Goal: Information Seeking & Learning: Understand process/instructions

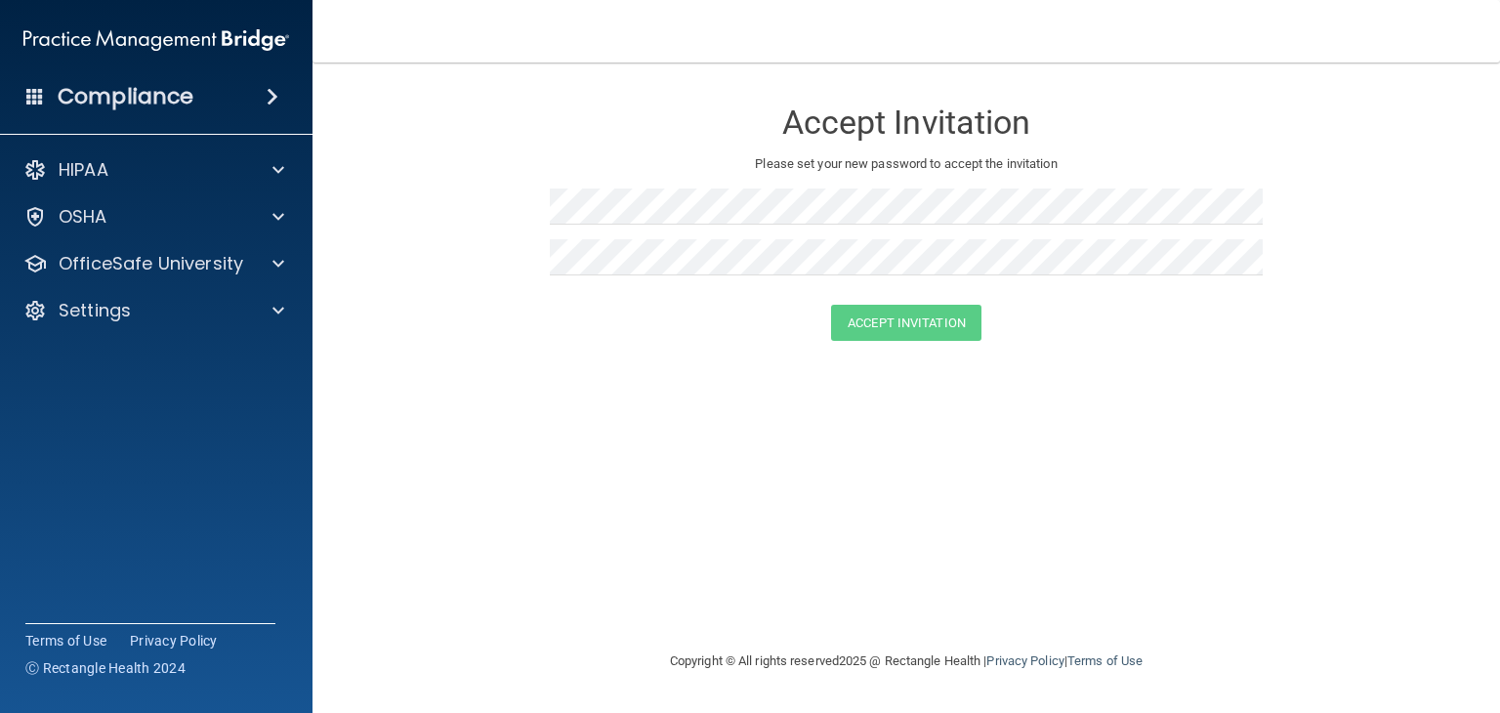
click at [267, 101] on span at bounding box center [273, 96] width 12 height 23
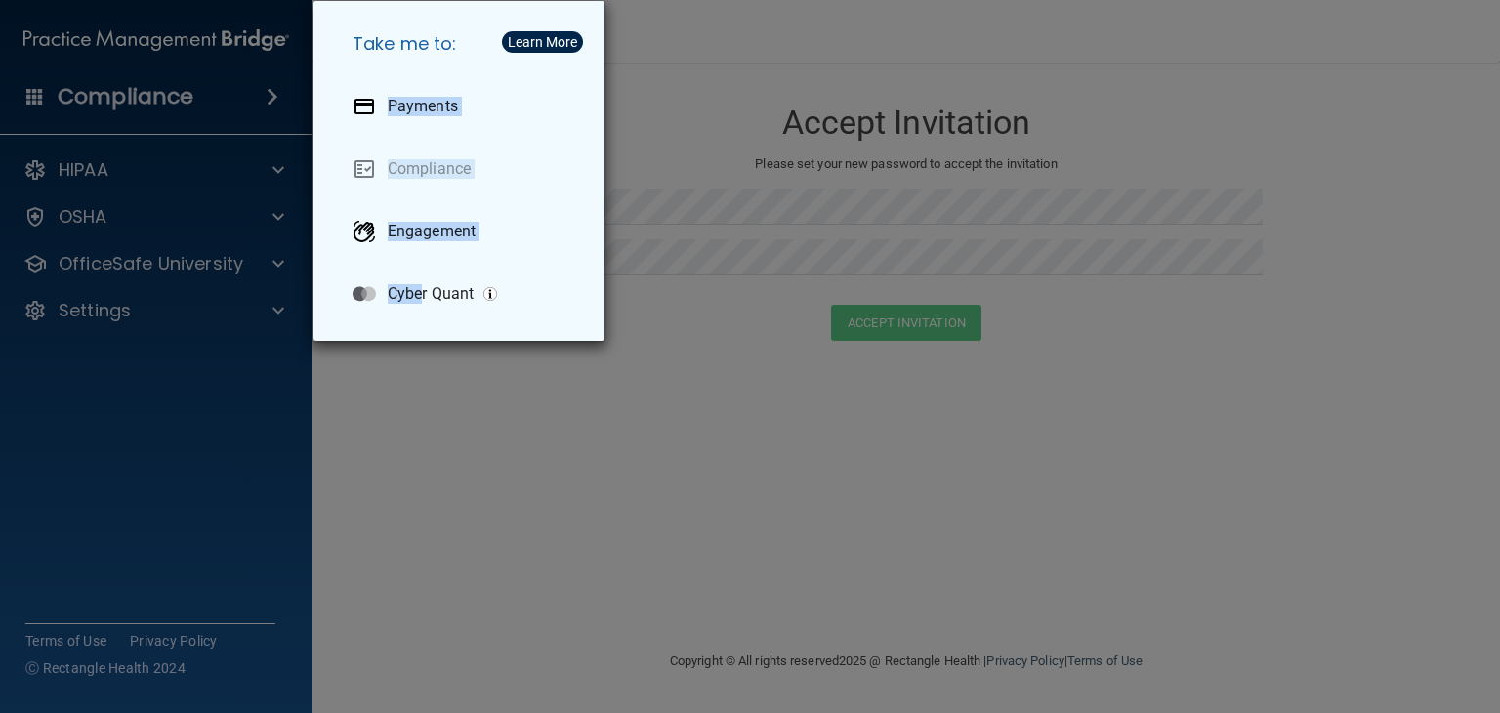
drag, startPoint x: 424, startPoint y: 443, endPoint x: 221, endPoint y: 134, distance: 370.2
click at [221, 134] on div "Take me to: Payments Compliance Engagement Cyber Quant" at bounding box center [750, 356] width 1500 height 713
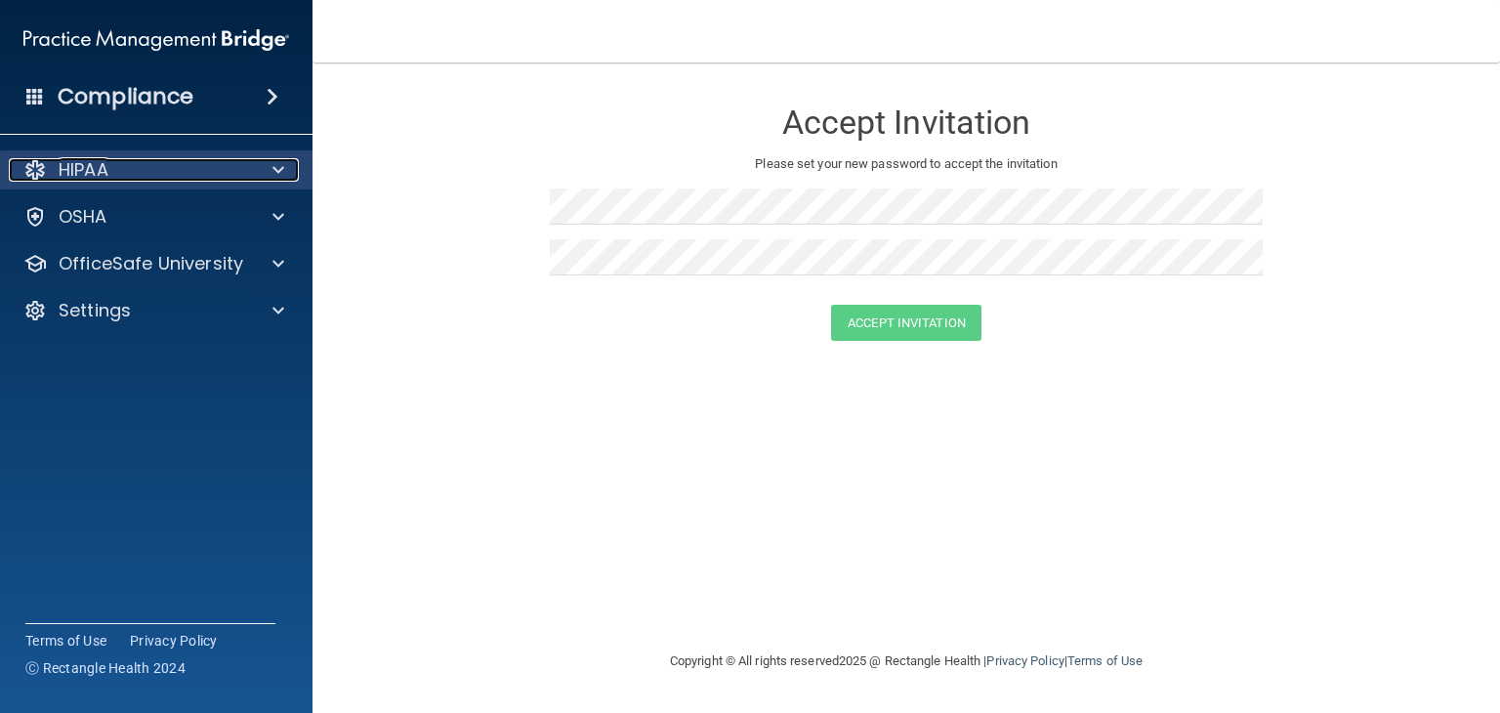
click at [59, 164] on p "HIPAA" at bounding box center [84, 169] width 50 height 23
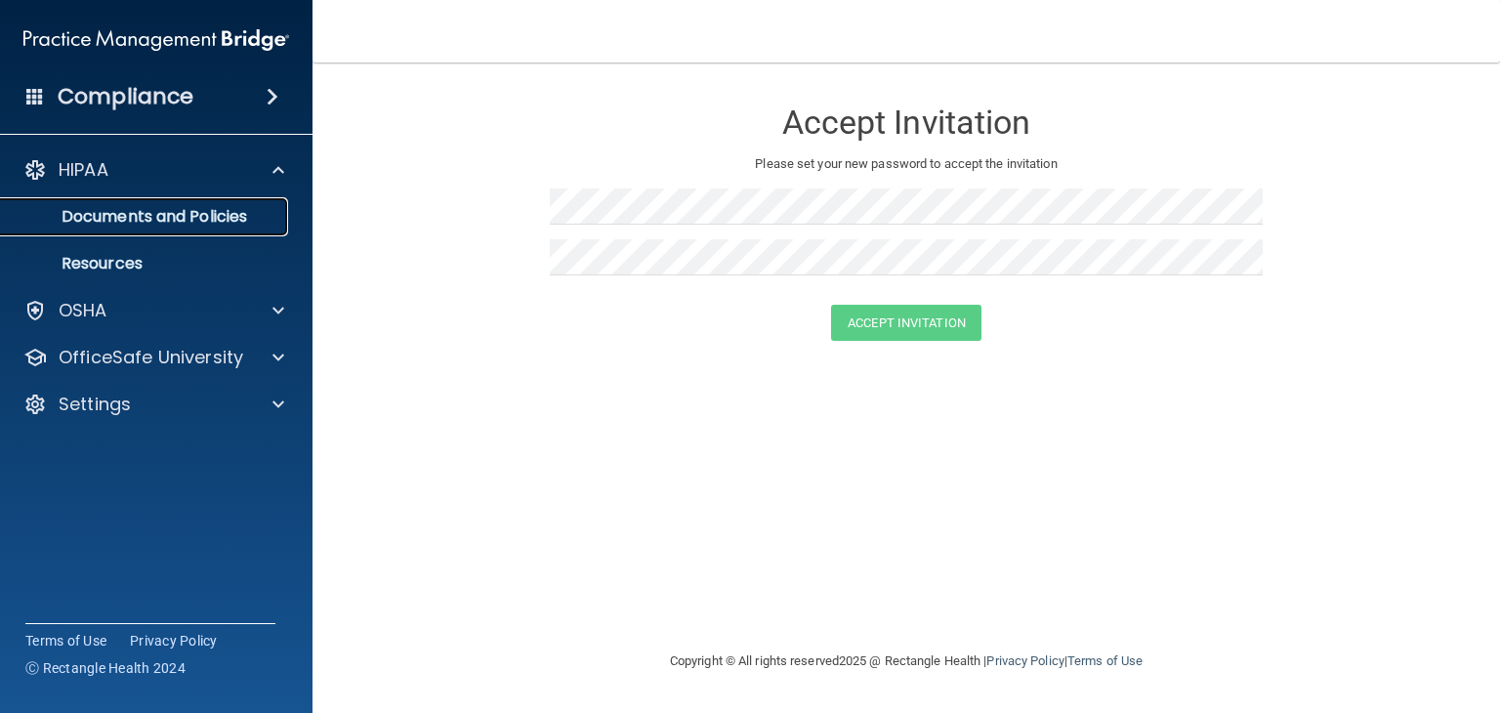
click at [102, 212] on p "Documents and Policies" at bounding box center [146, 217] width 267 height 20
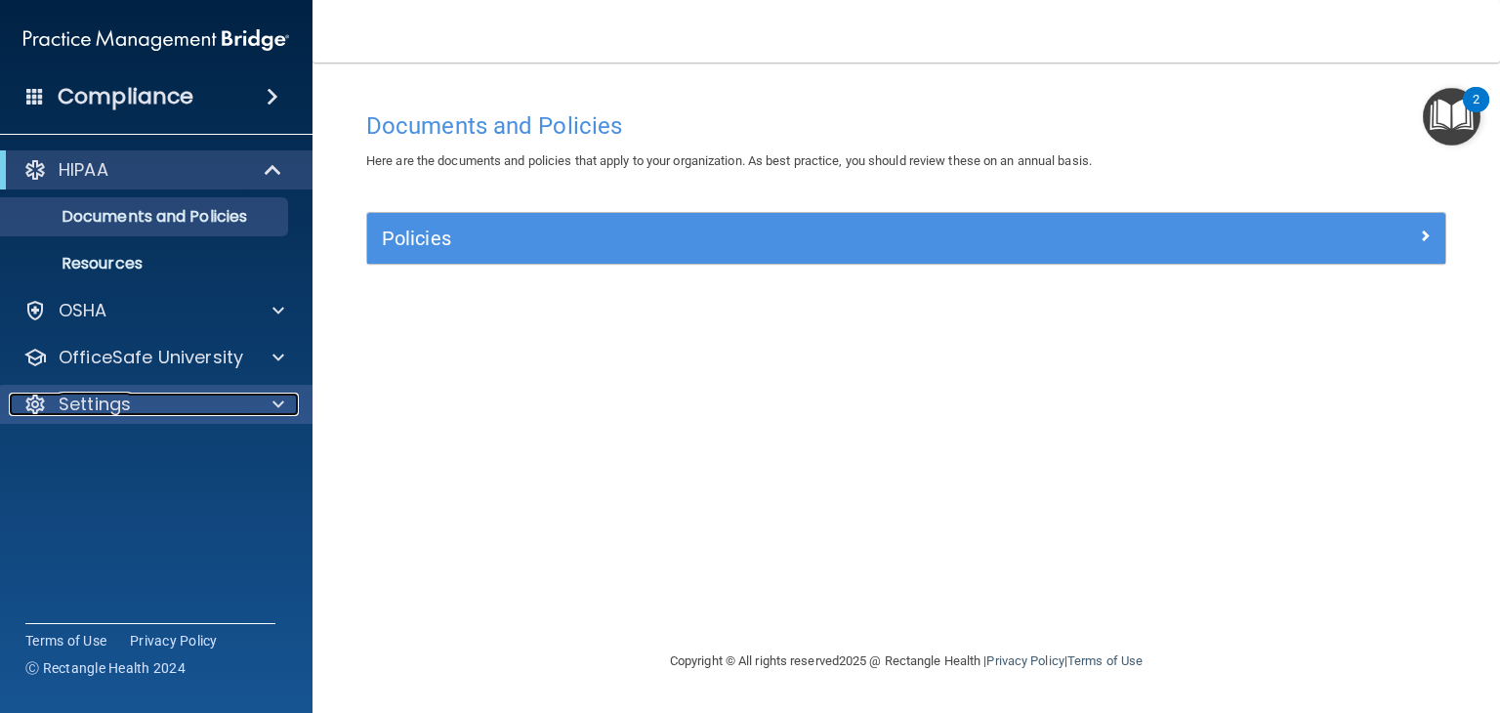
click at [268, 411] on div at bounding box center [275, 404] width 49 height 23
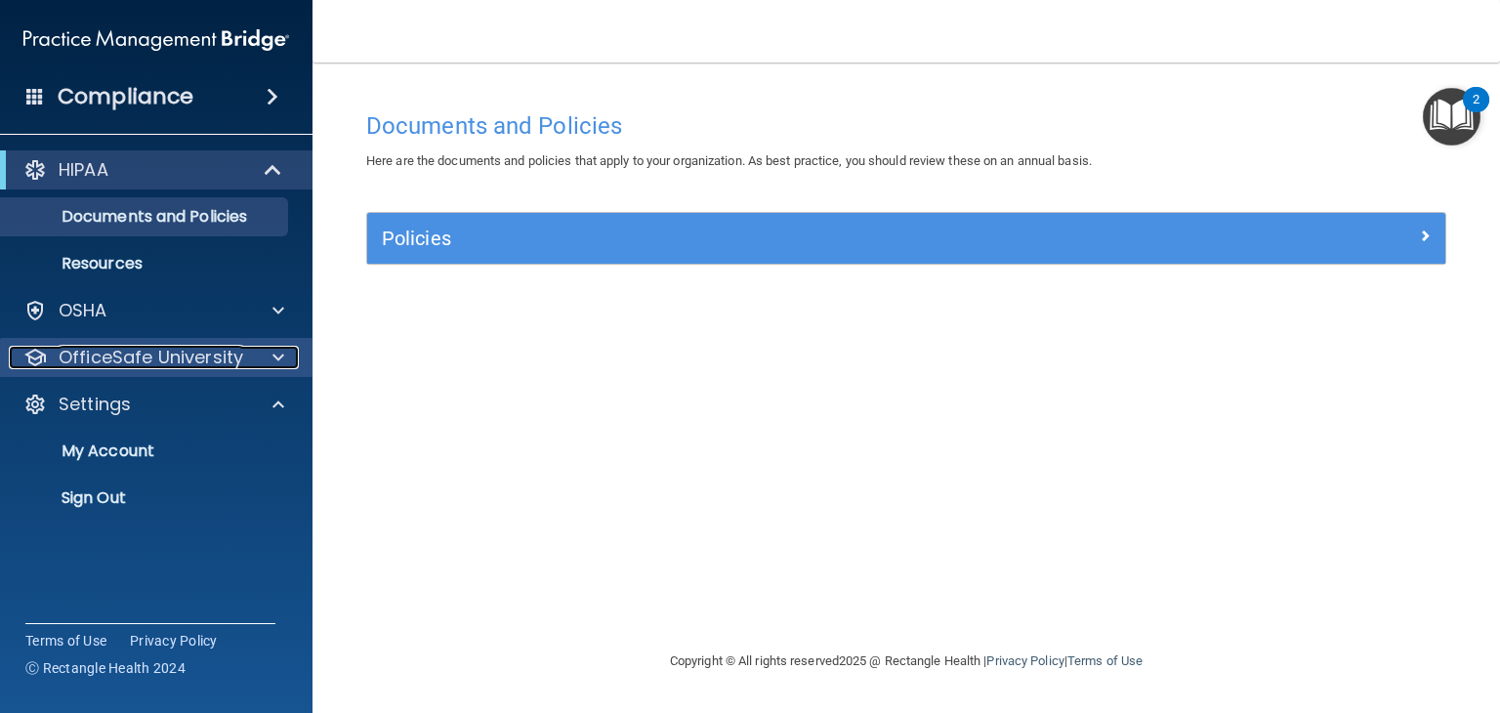
click at [148, 355] on p "OfficeSafe University" at bounding box center [151, 357] width 185 height 23
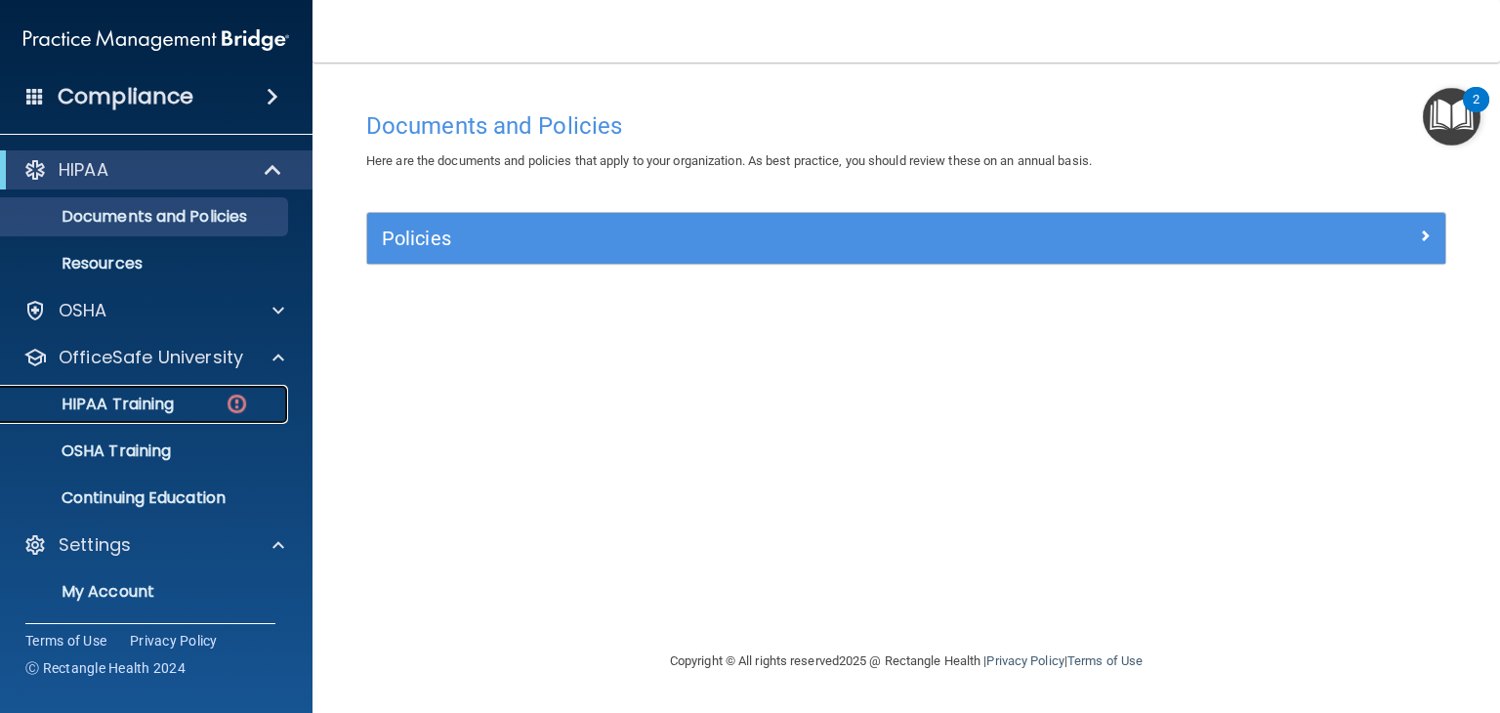
click at [132, 391] on link "HIPAA Training" at bounding box center [134, 404] width 308 height 39
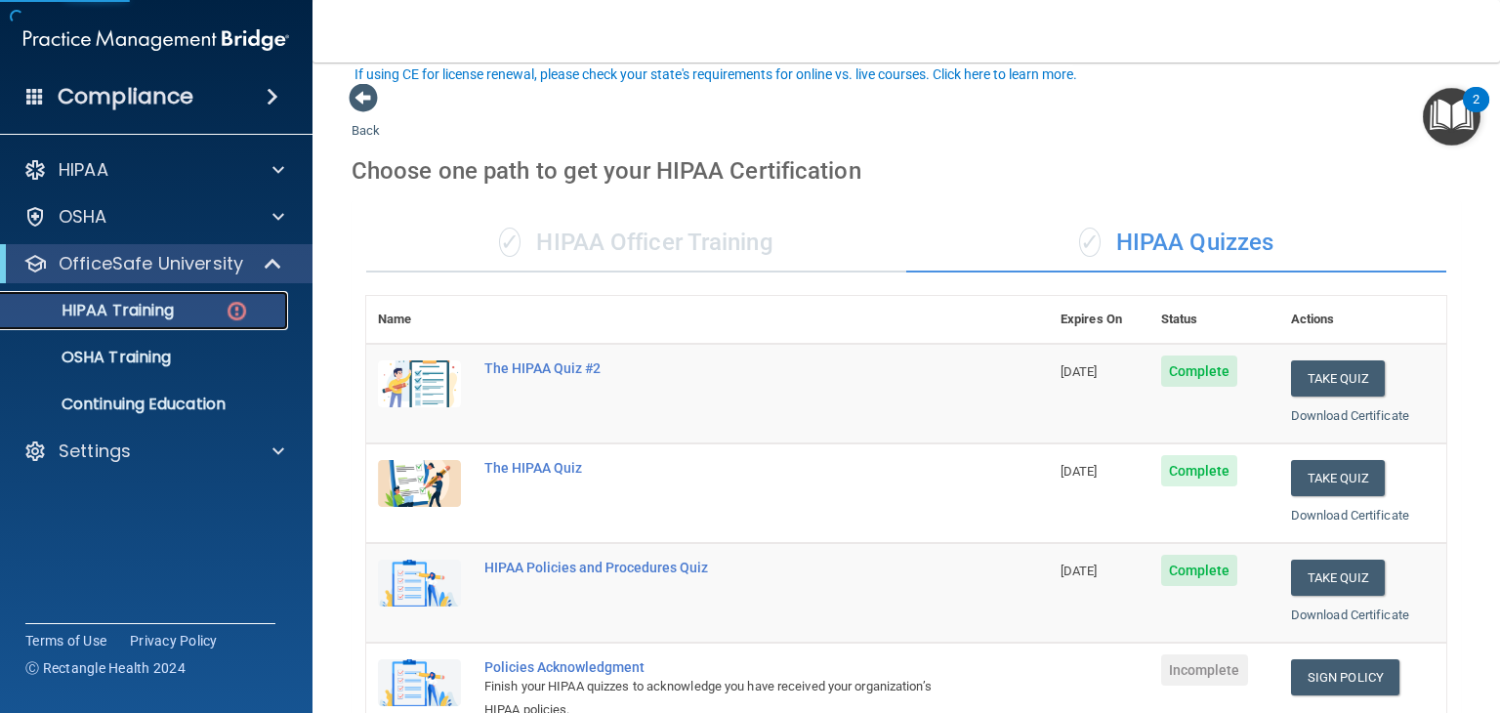
scroll to position [163, 0]
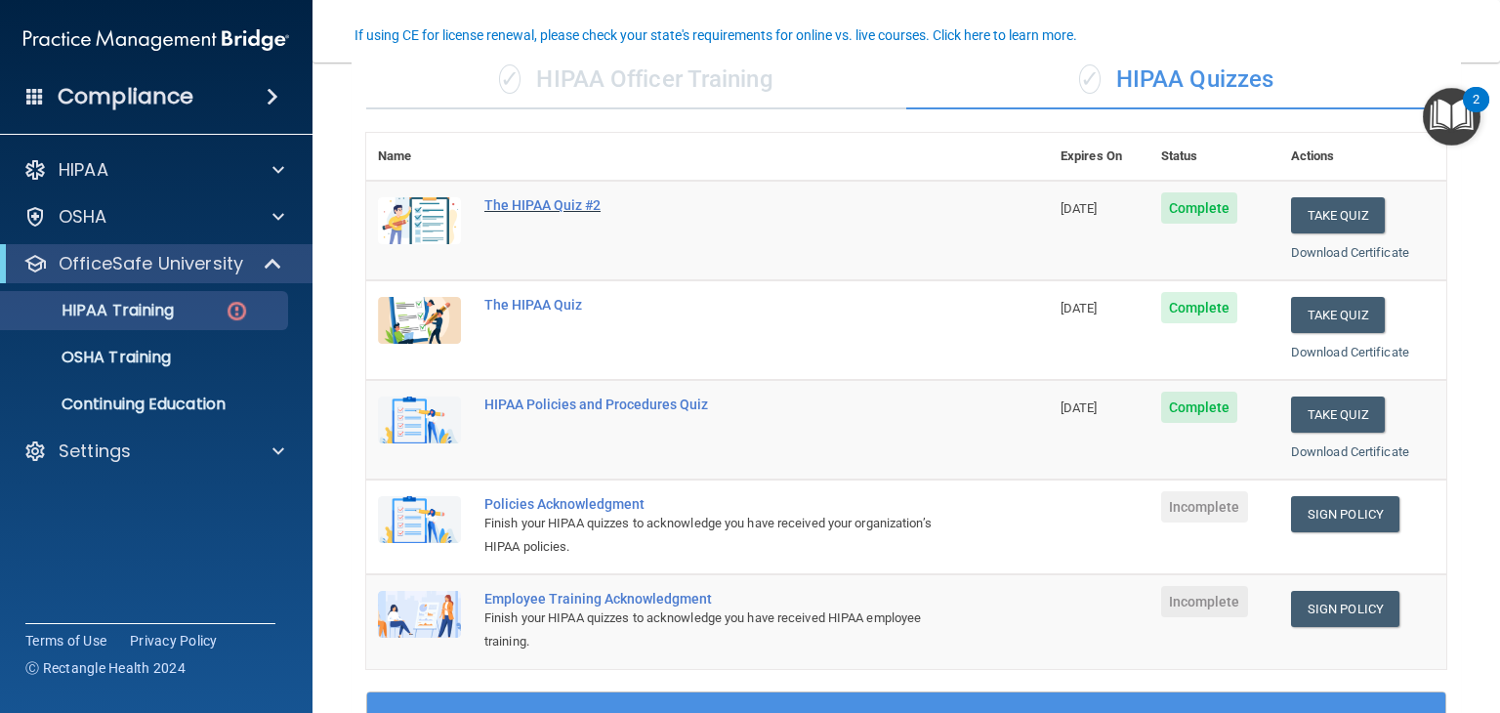
click at [537, 201] on div "The HIPAA Quiz #2" at bounding box center [717, 205] width 467 height 16
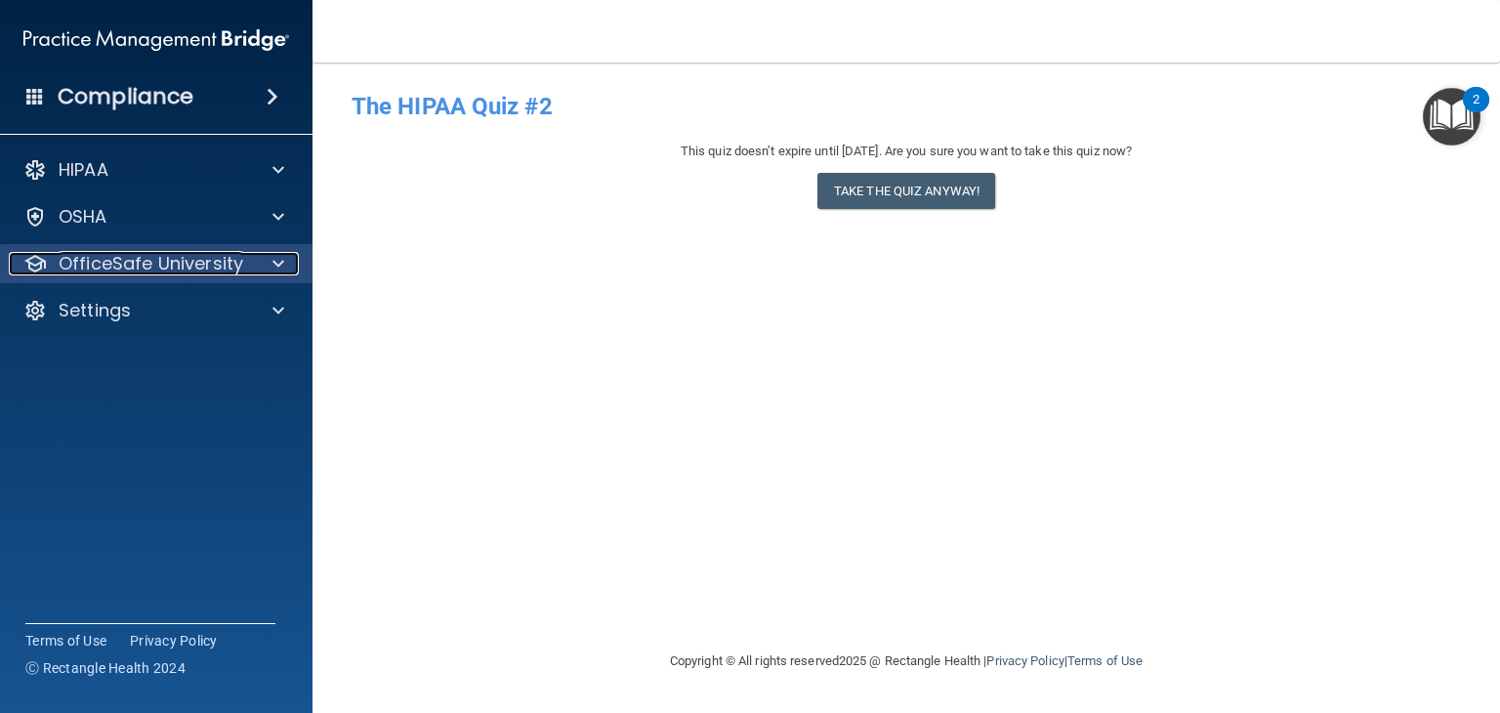
click at [165, 258] on p "OfficeSafe University" at bounding box center [151, 263] width 185 height 23
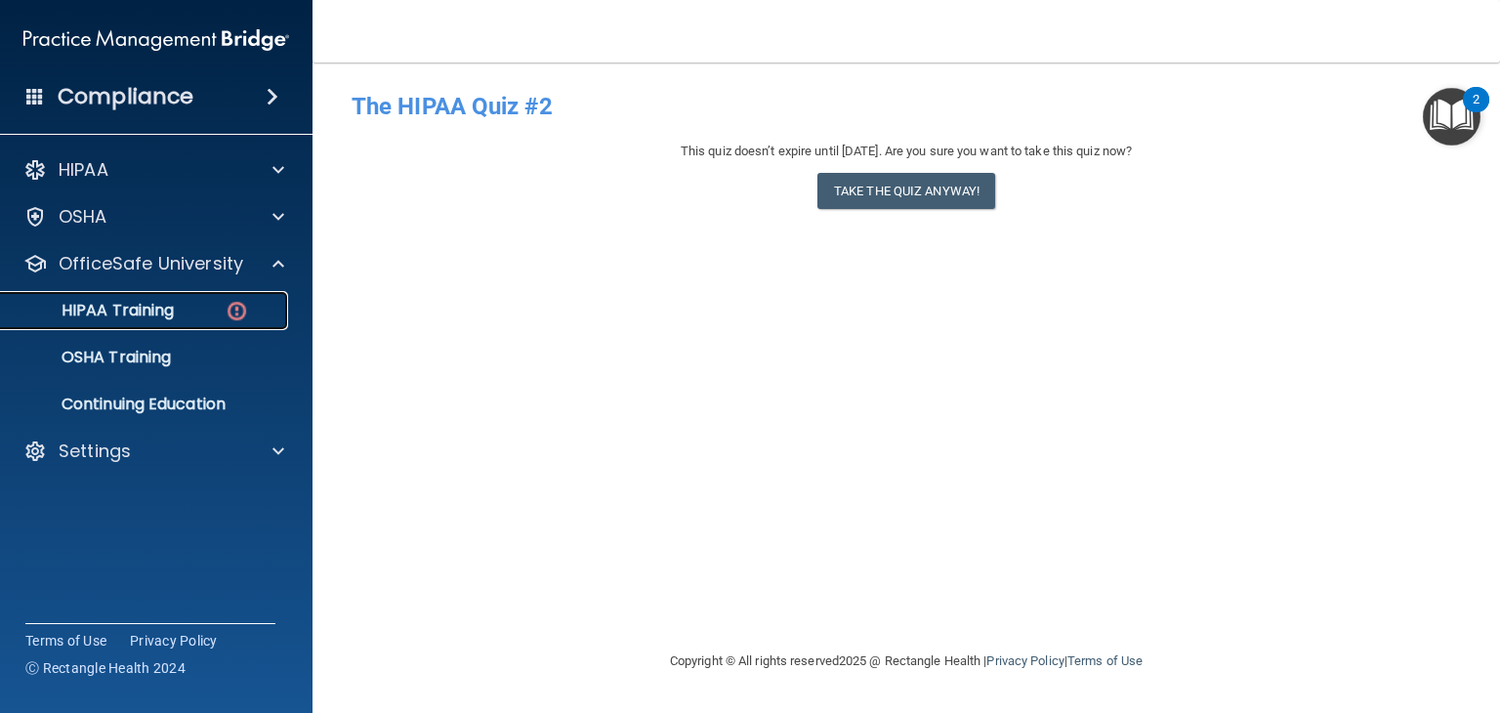
click at [144, 320] on p "HIPAA Training" at bounding box center [93, 311] width 161 height 20
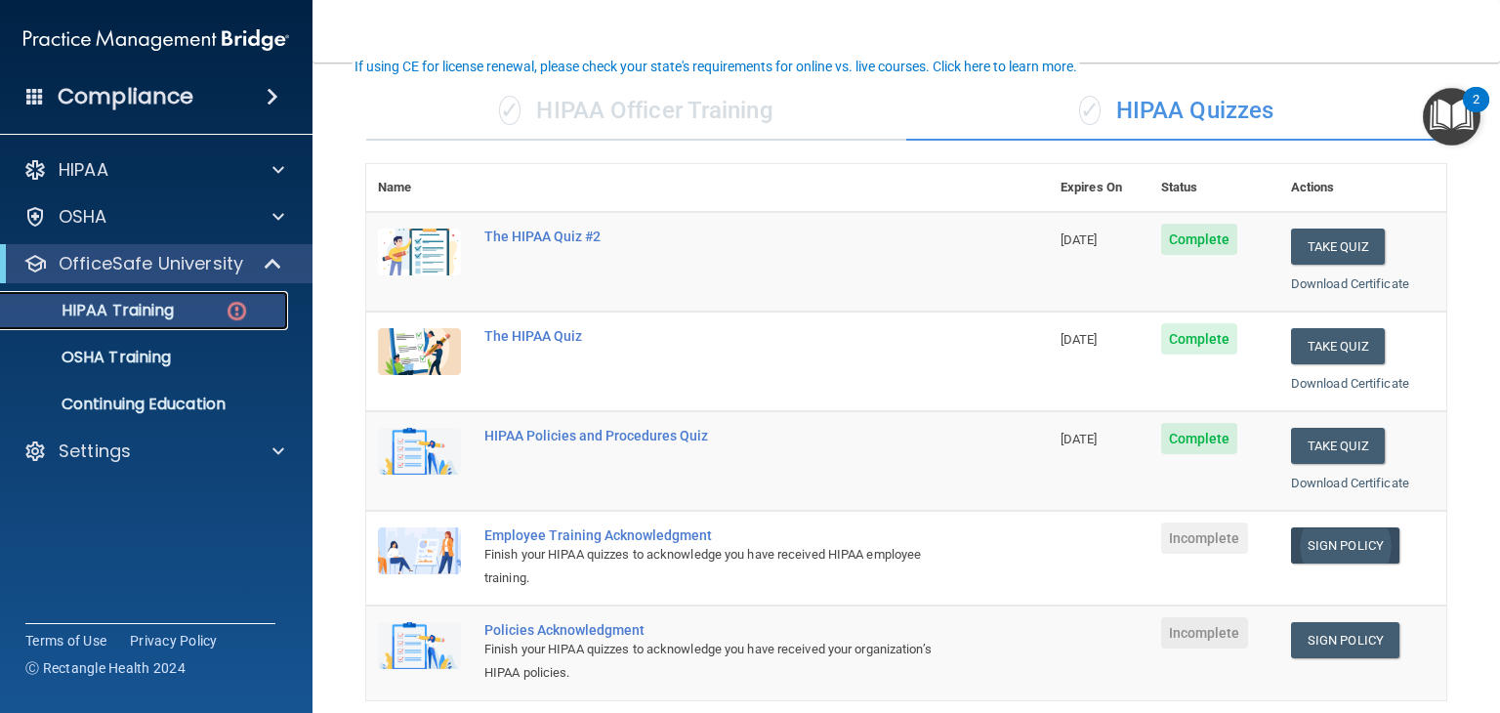
scroll to position [104, 0]
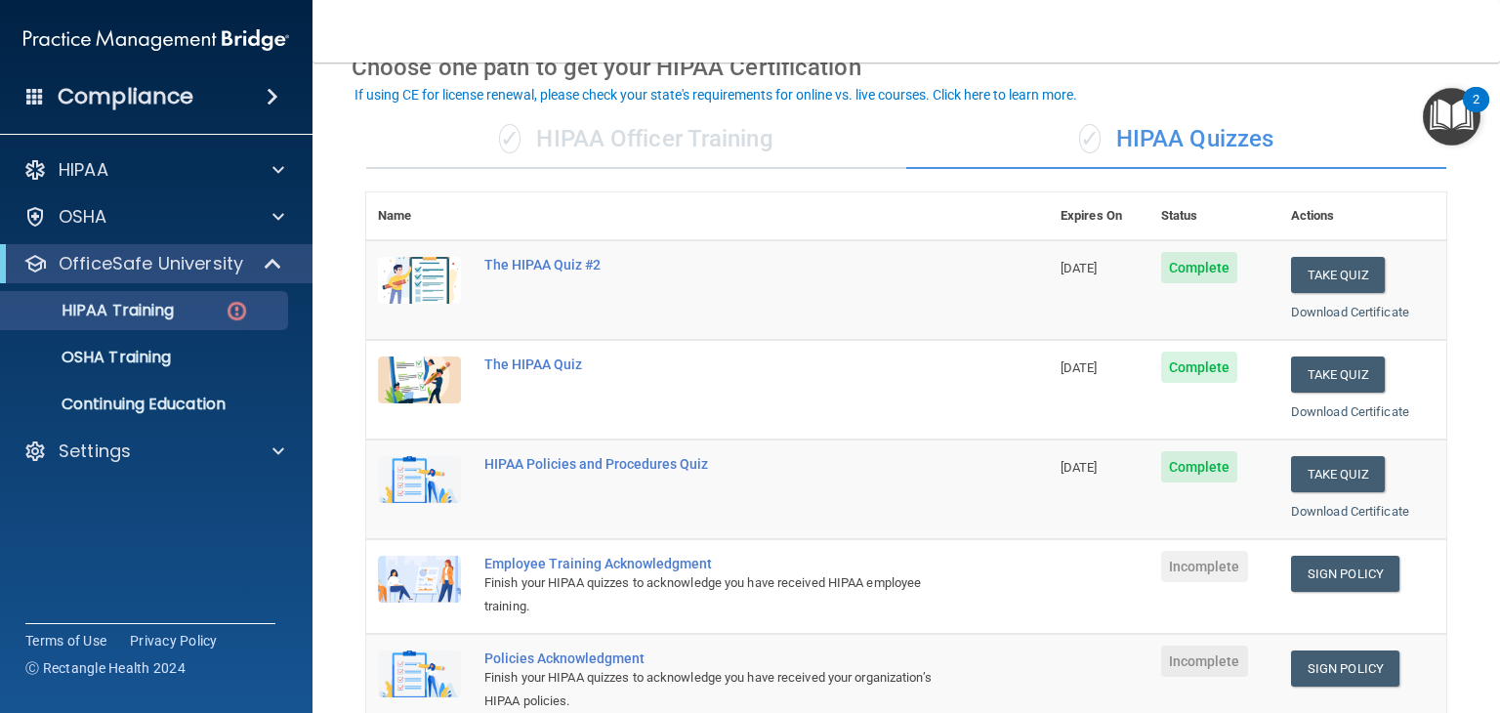
click at [649, 143] on div "✓ HIPAA Officer Training" at bounding box center [636, 139] width 540 height 59
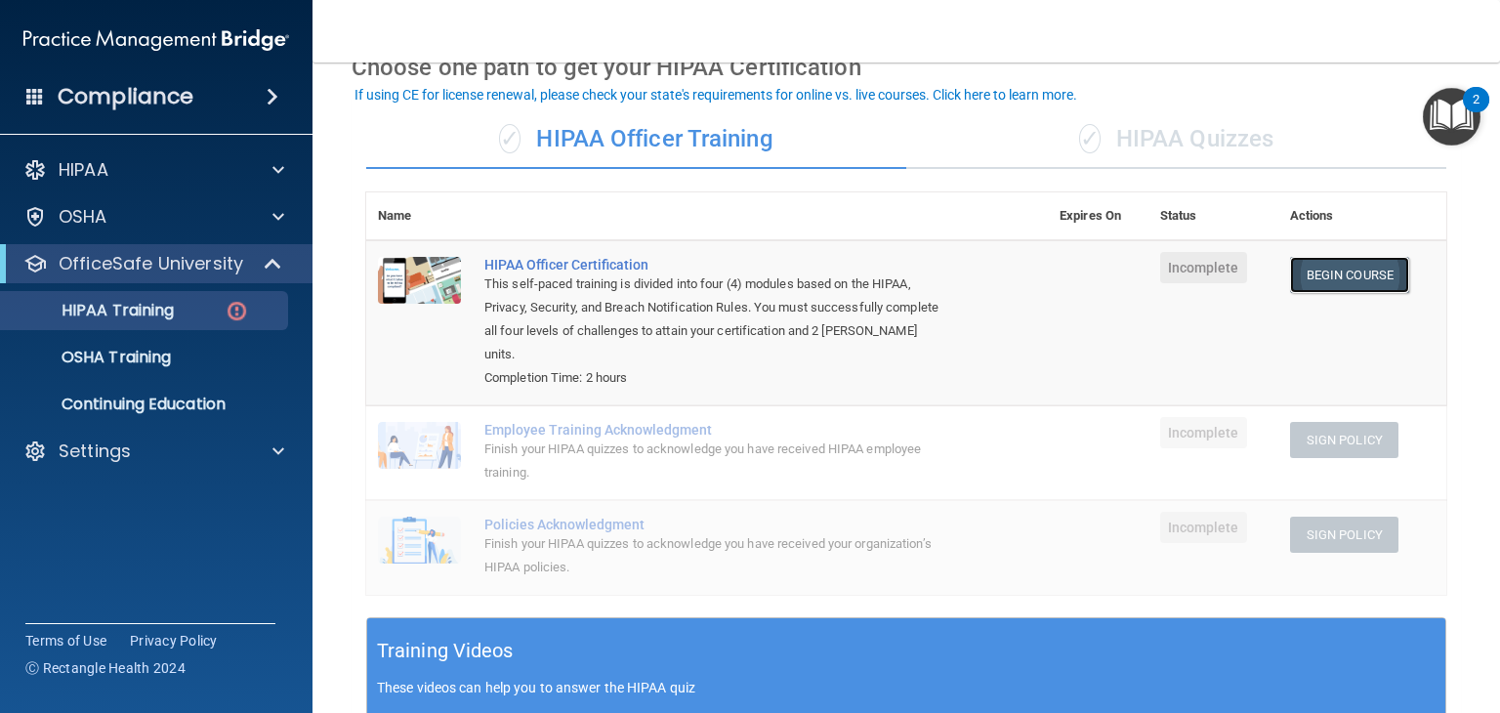
click at [1330, 267] on link "Begin Course" at bounding box center [1349, 275] width 119 height 36
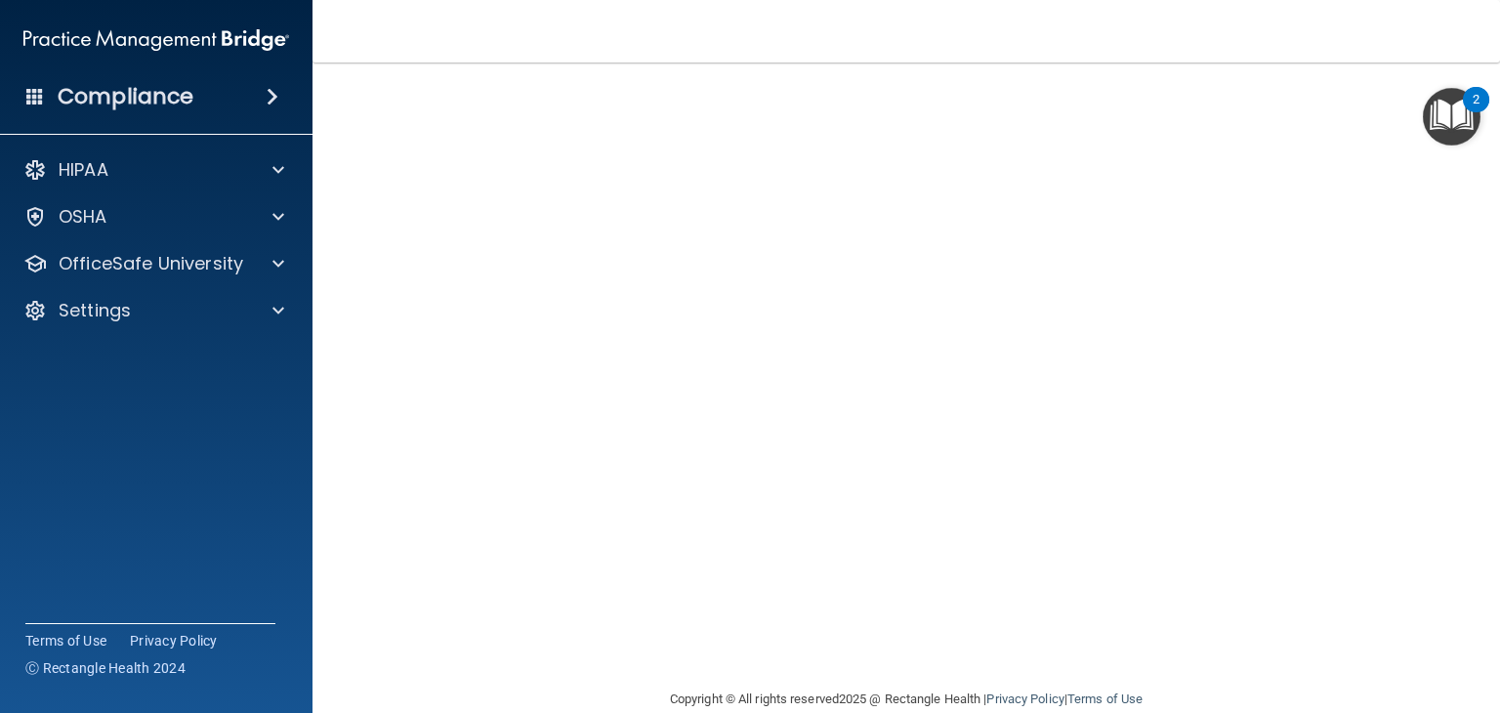
scroll to position [157, 0]
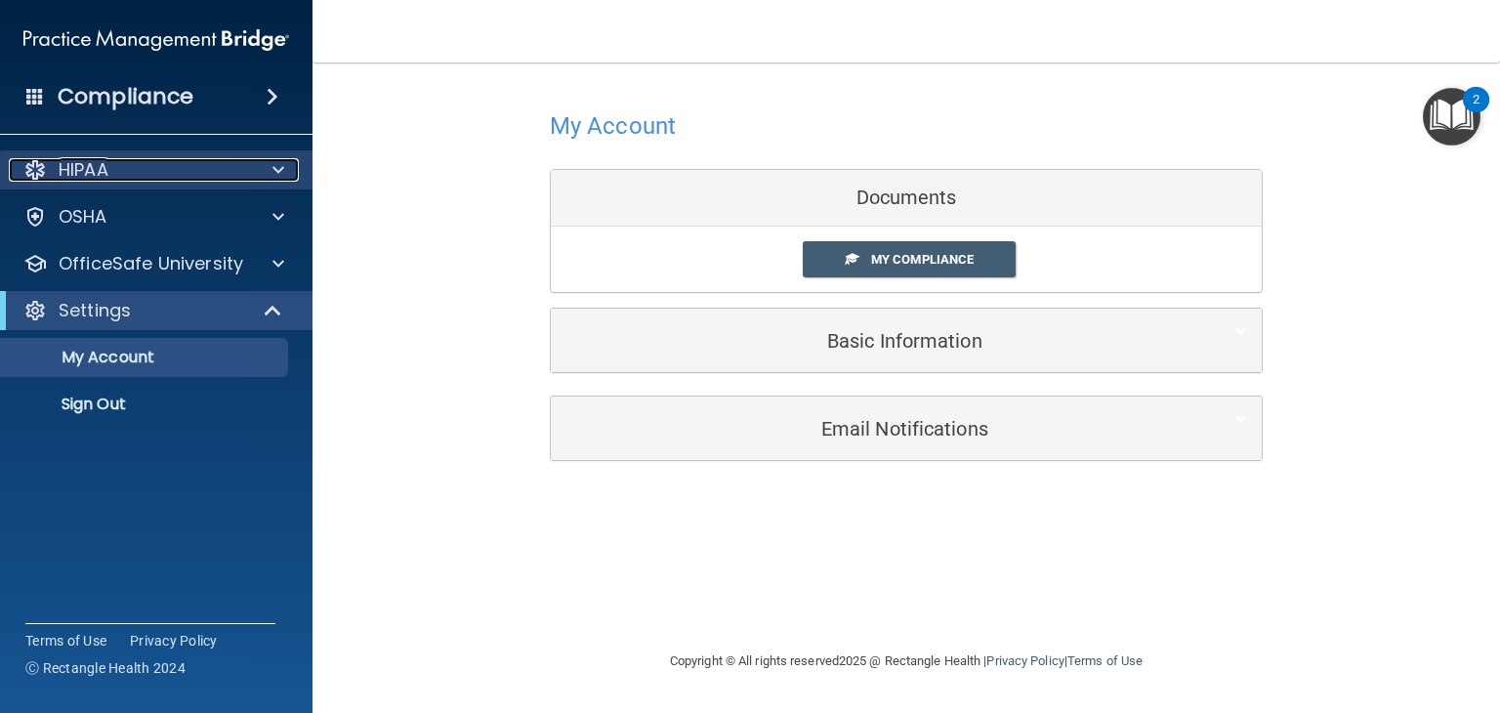
click at [215, 169] on div "HIPAA" at bounding box center [130, 169] width 242 height 23
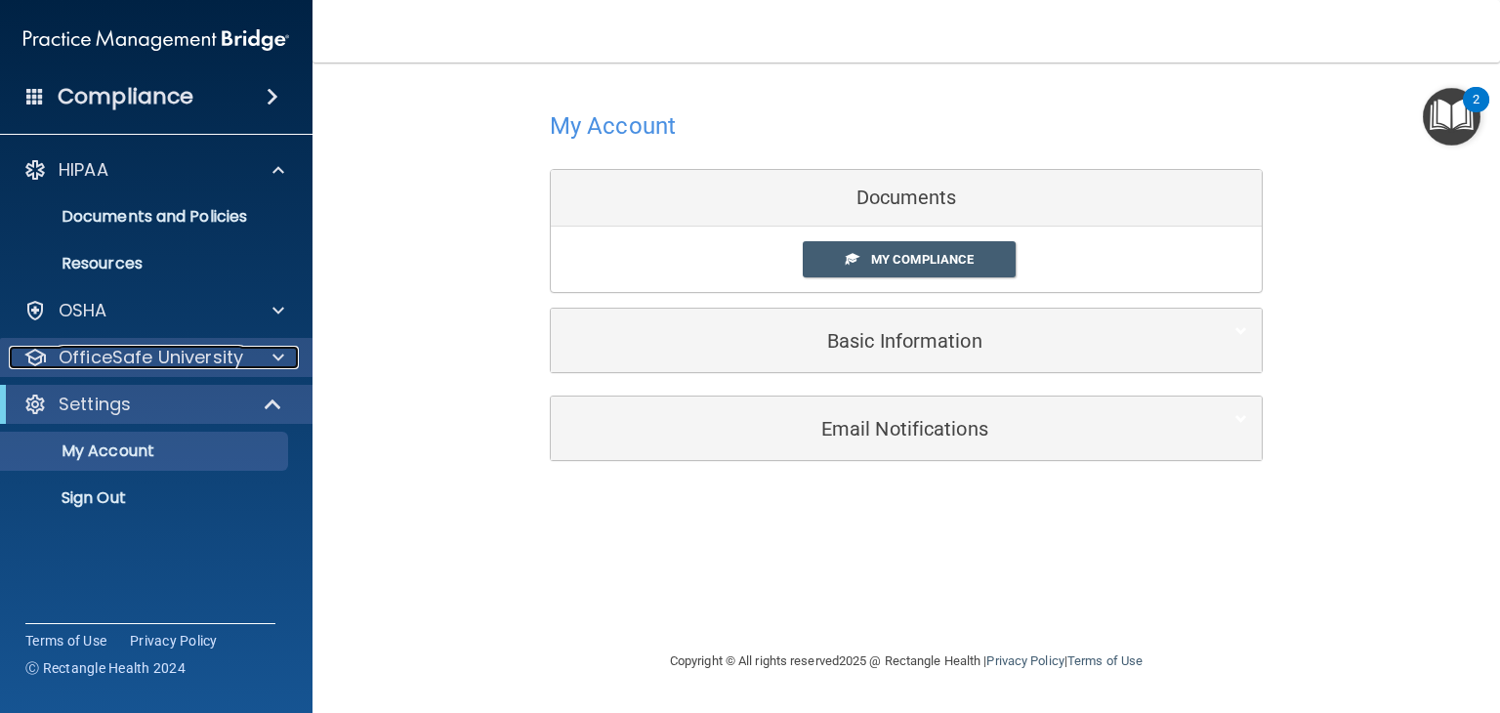
click at [199, 353] on p "OfficeSafe University" at bounding box center [151, 357] width 185 height 23
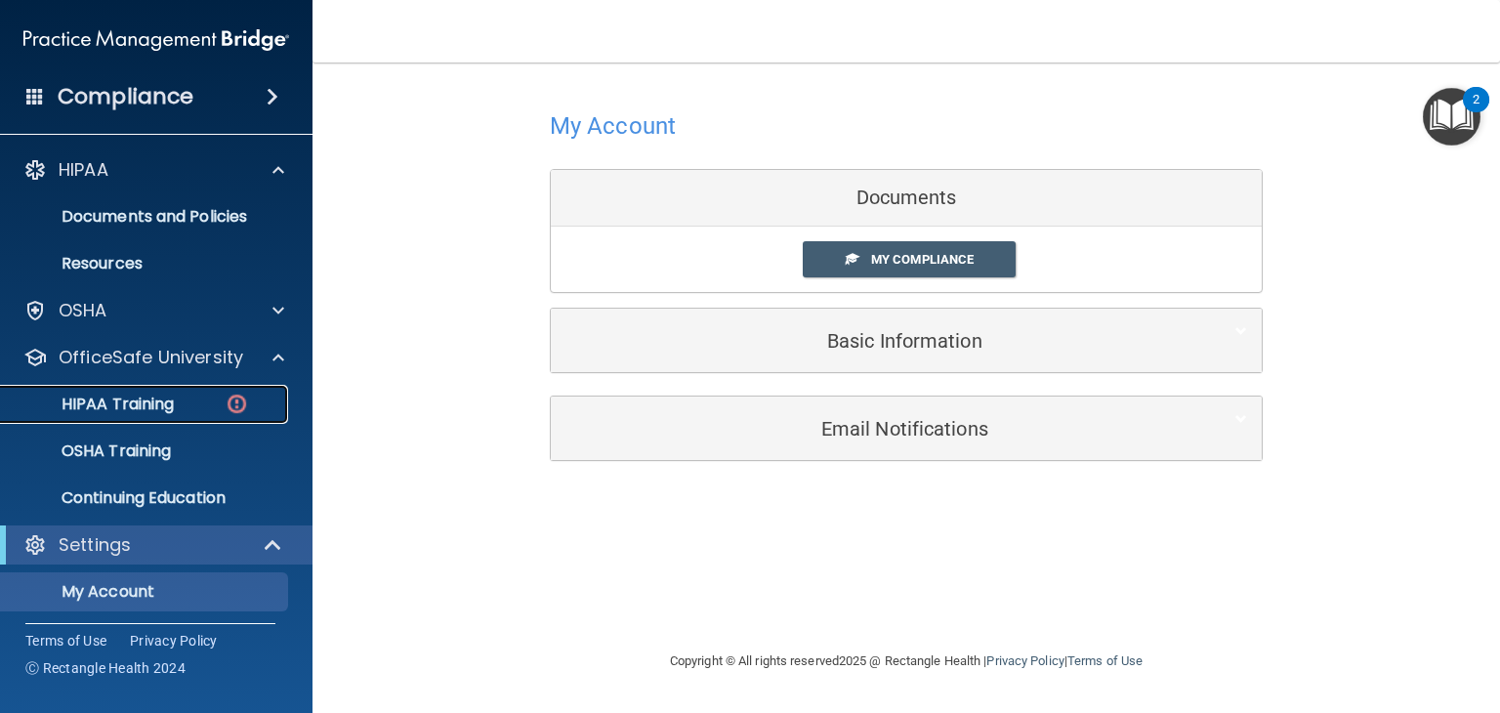
click at [166, 404] on p "HIPAA Training" at bounding box center [93, 404] width 161 height 20
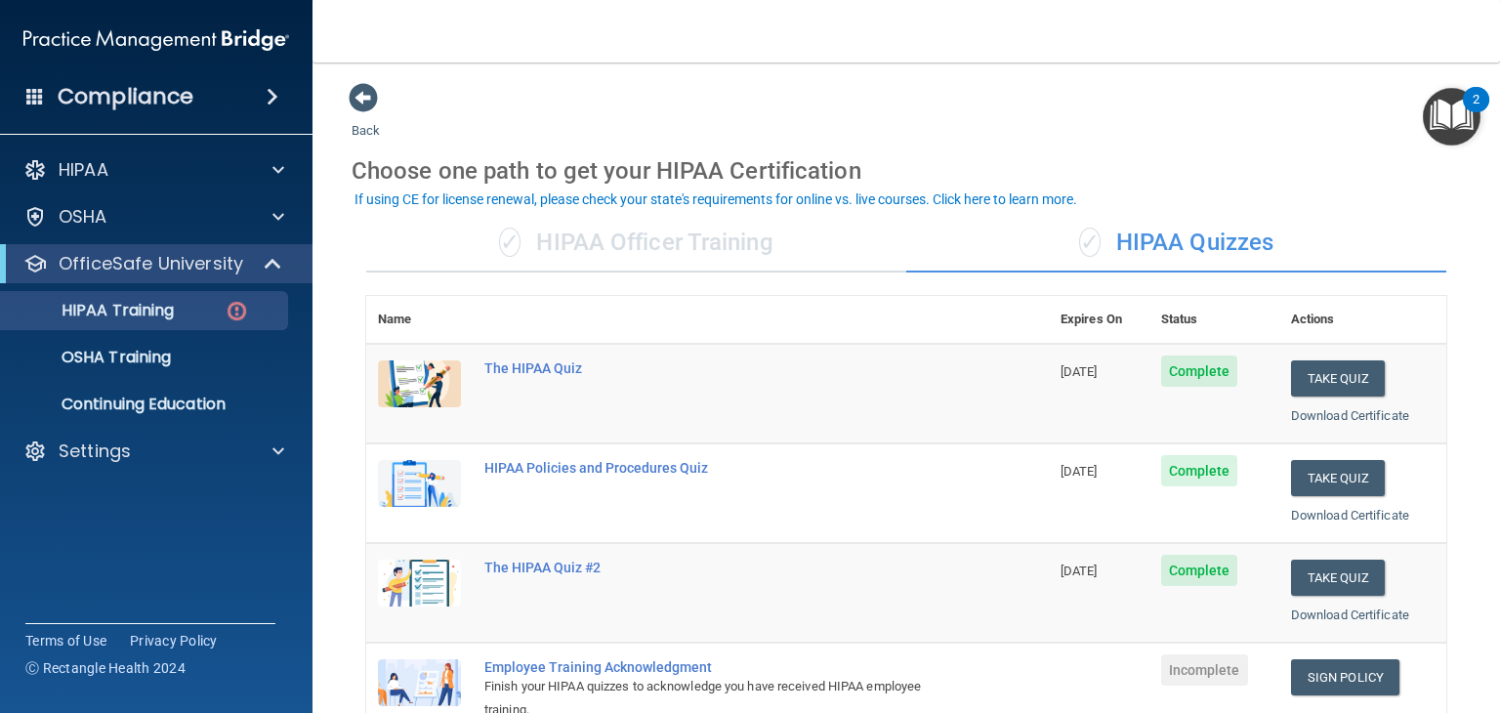
click at [662, 256] on div "✓ HIPAA Officer Training" at bounding box center [636, 243] width 540 height 59
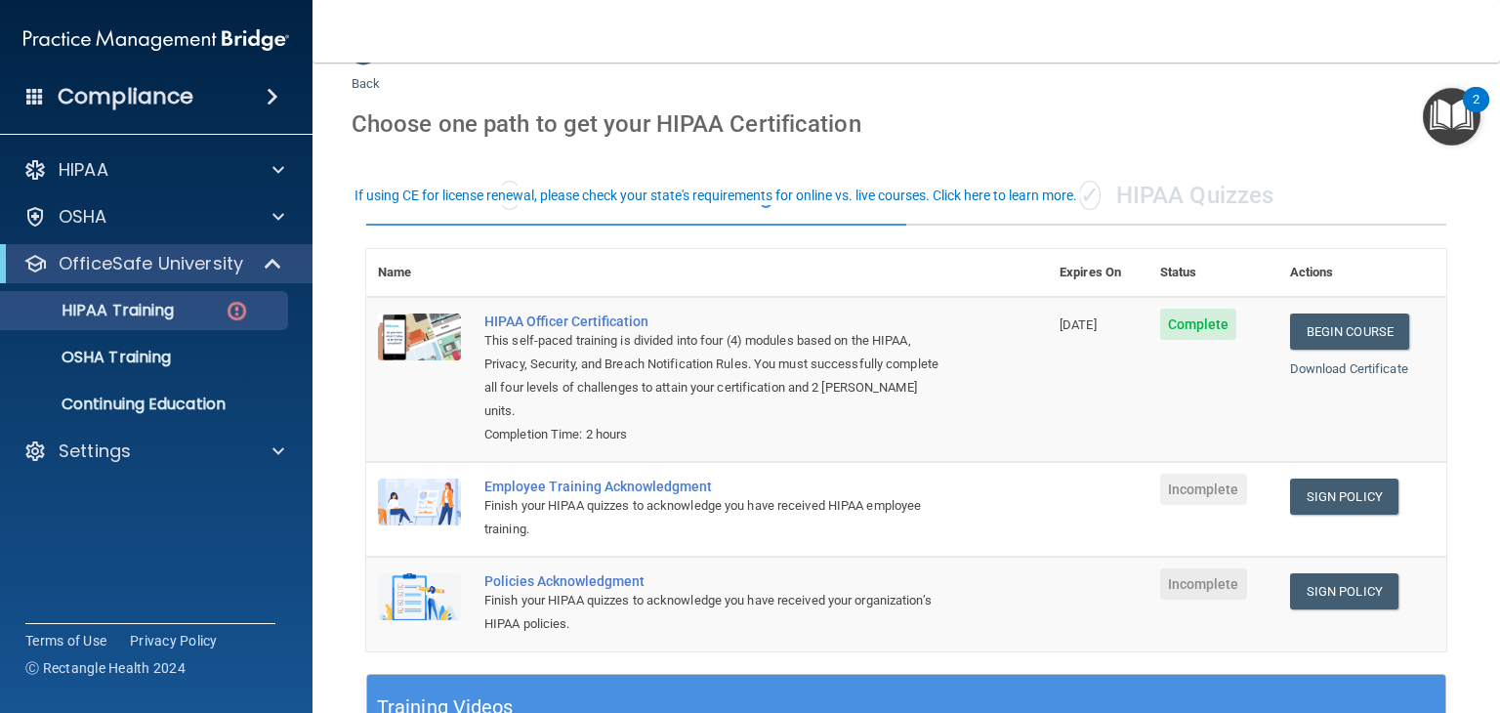
scroll to position [120, 0]
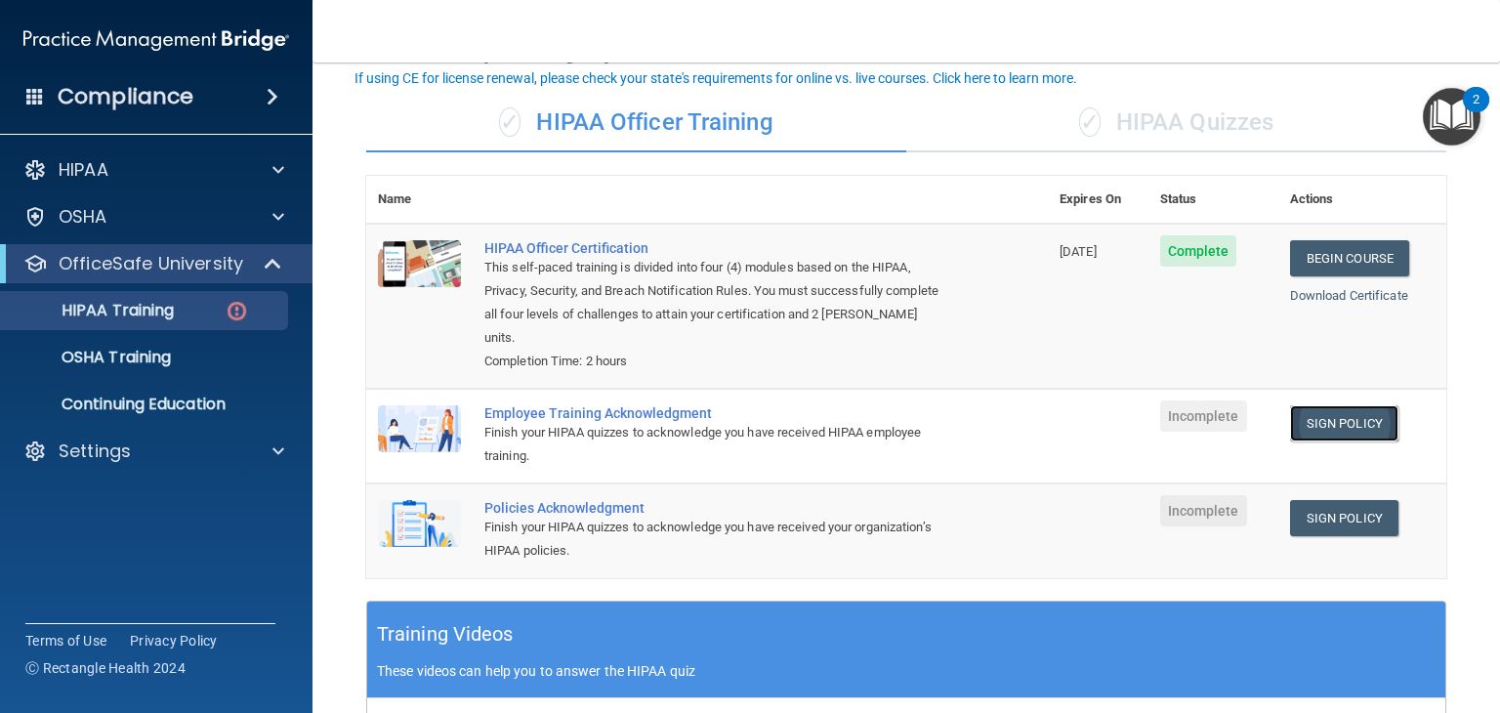
click at [1316, 420] on link "Sign Policy" at bounding box center [1344, 423] width 108 height 36
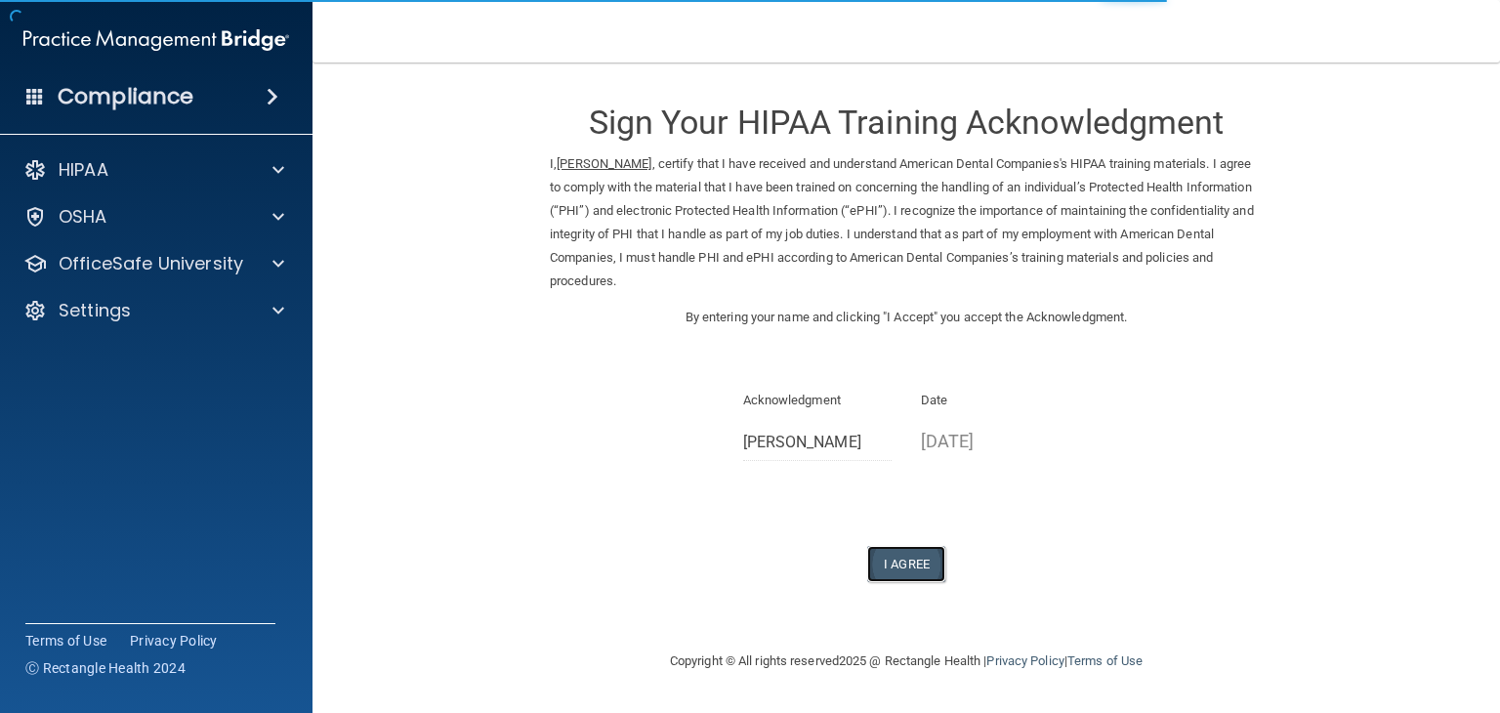
click at [922, 561] on button "I Agree" at bounding box center [906, 564] width 78 height 36
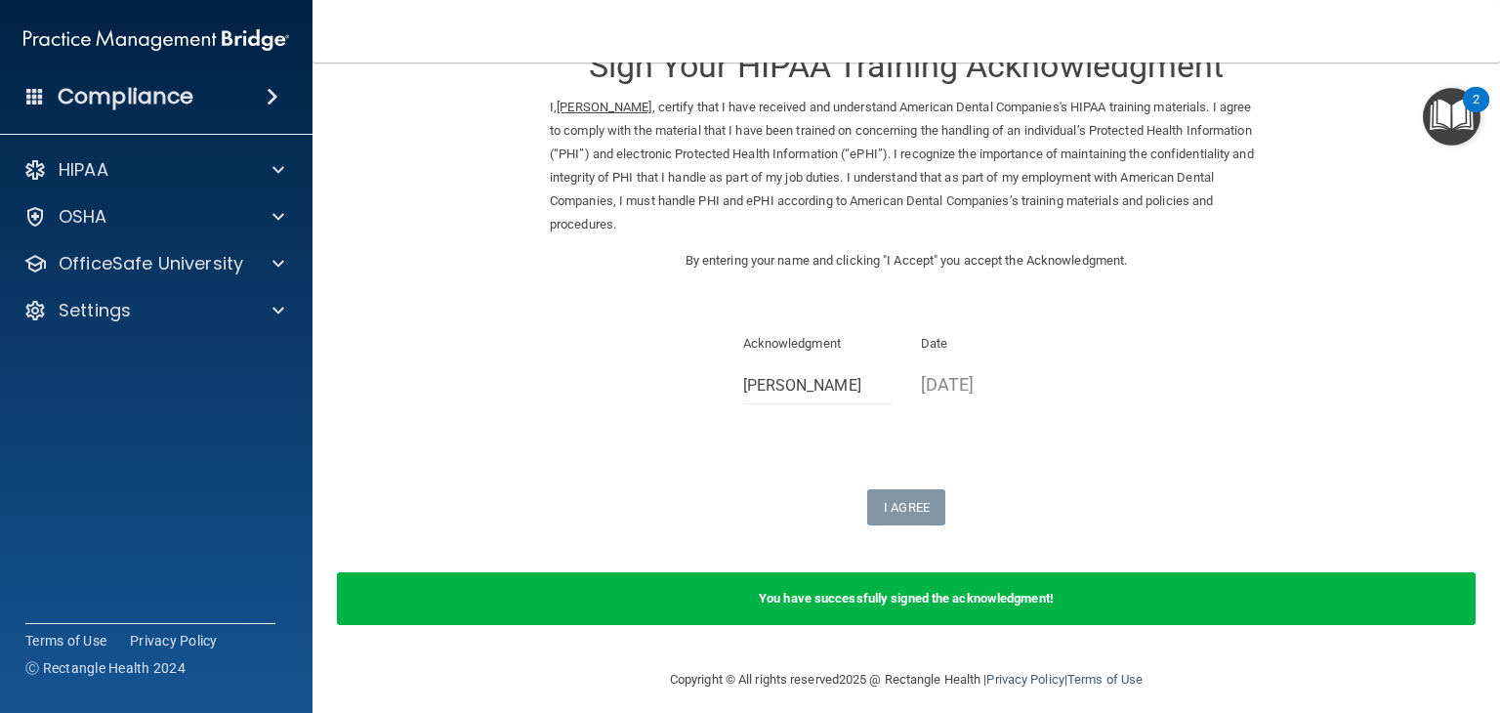
scroll to position [70, 0]
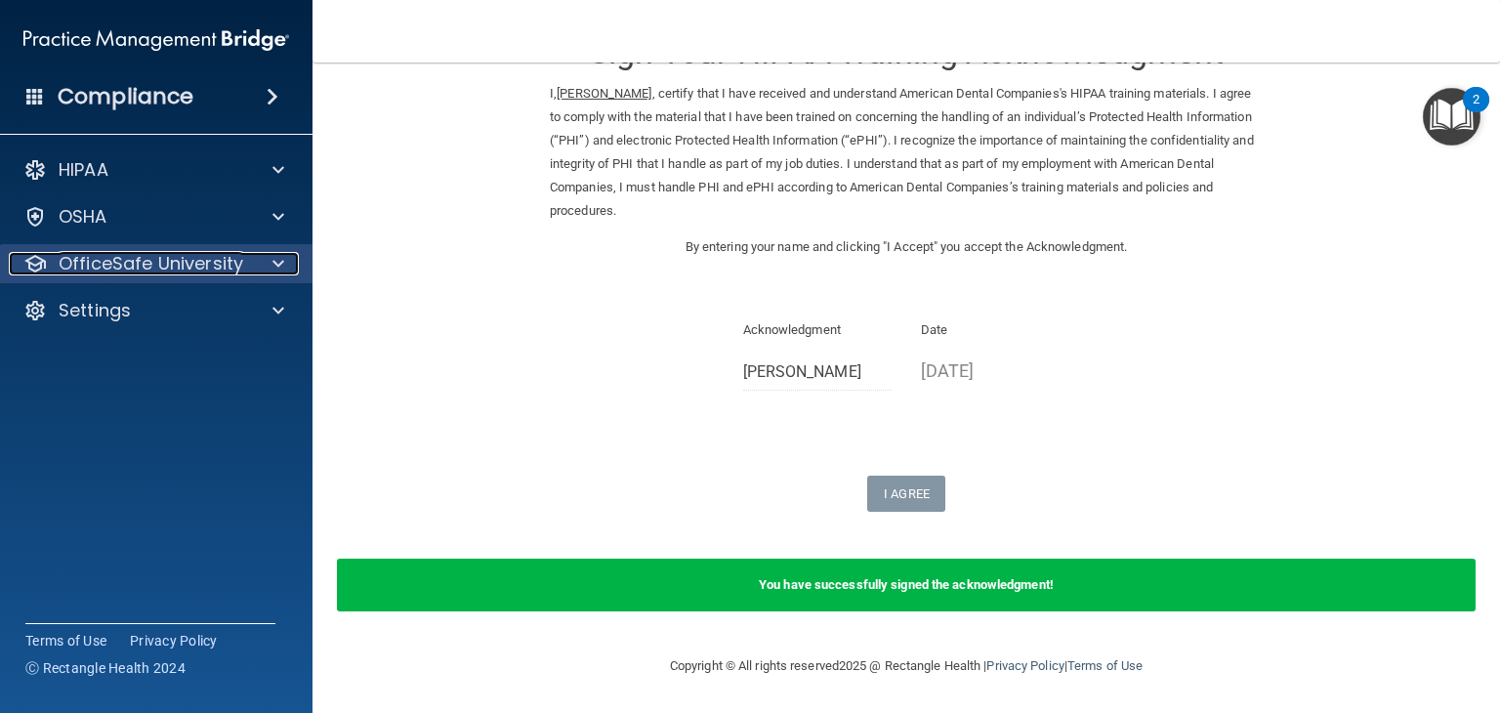
click at [141, 255] on p "OfficeSafe University" at bounding box center [151, 263] width 185 height 23
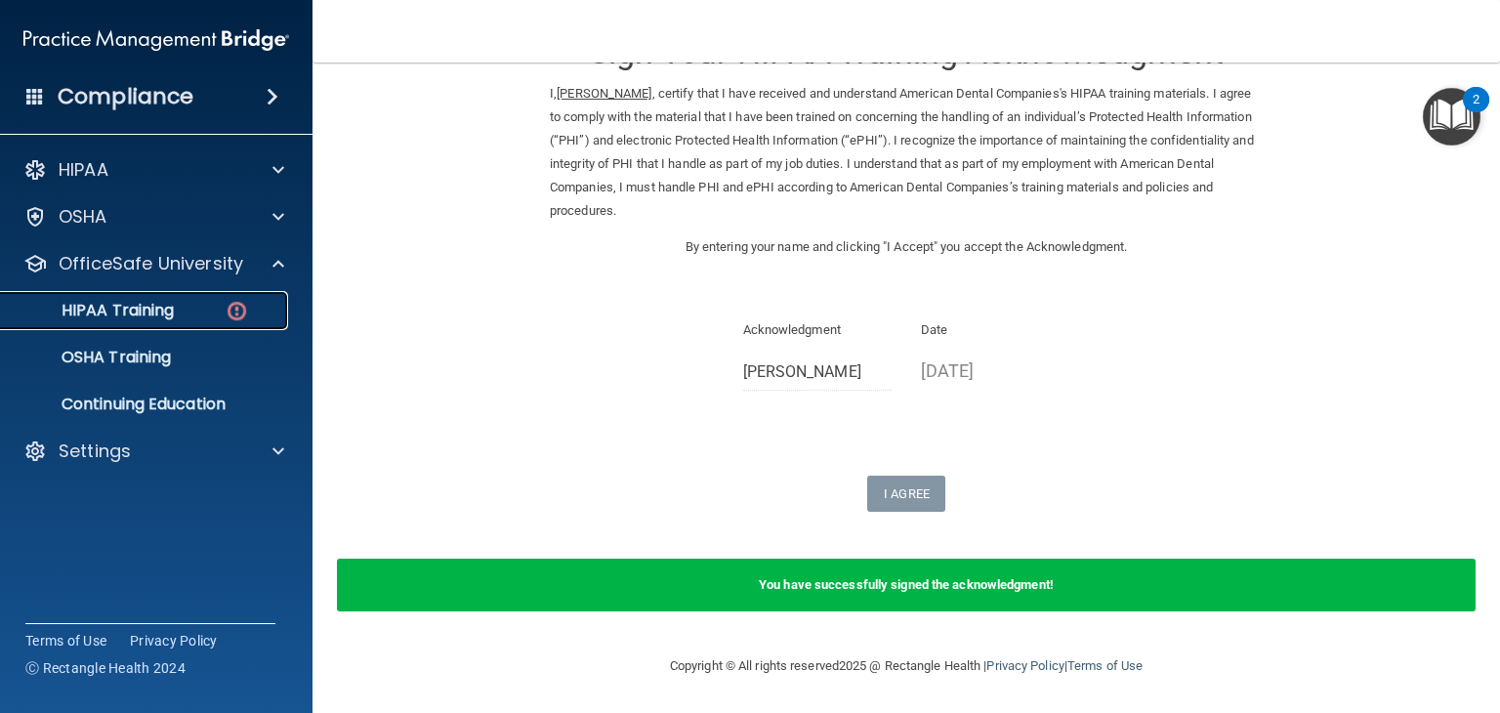
click at [113, 305] on p "HIPAA Training" at bounding box center [93, 311] width 161 height 20
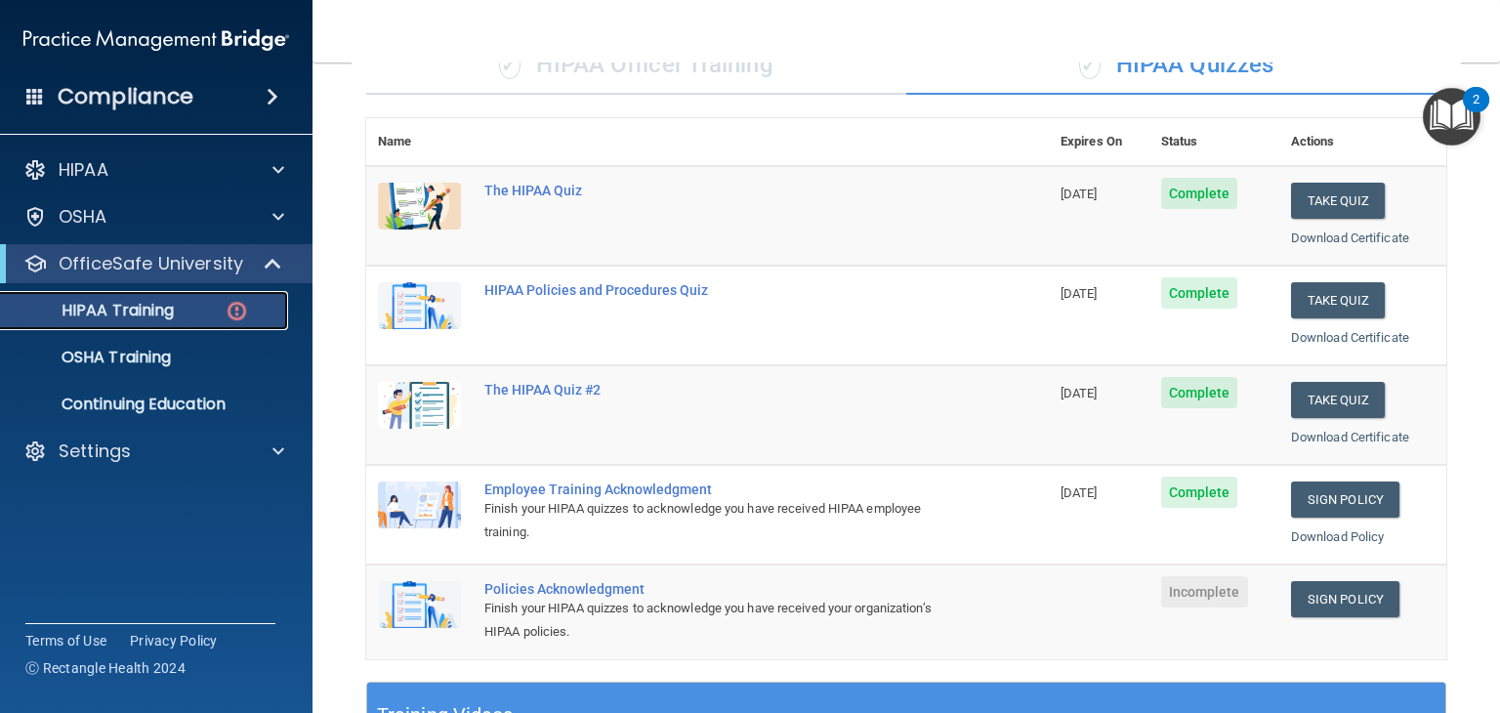
scroll to position [172, 0]
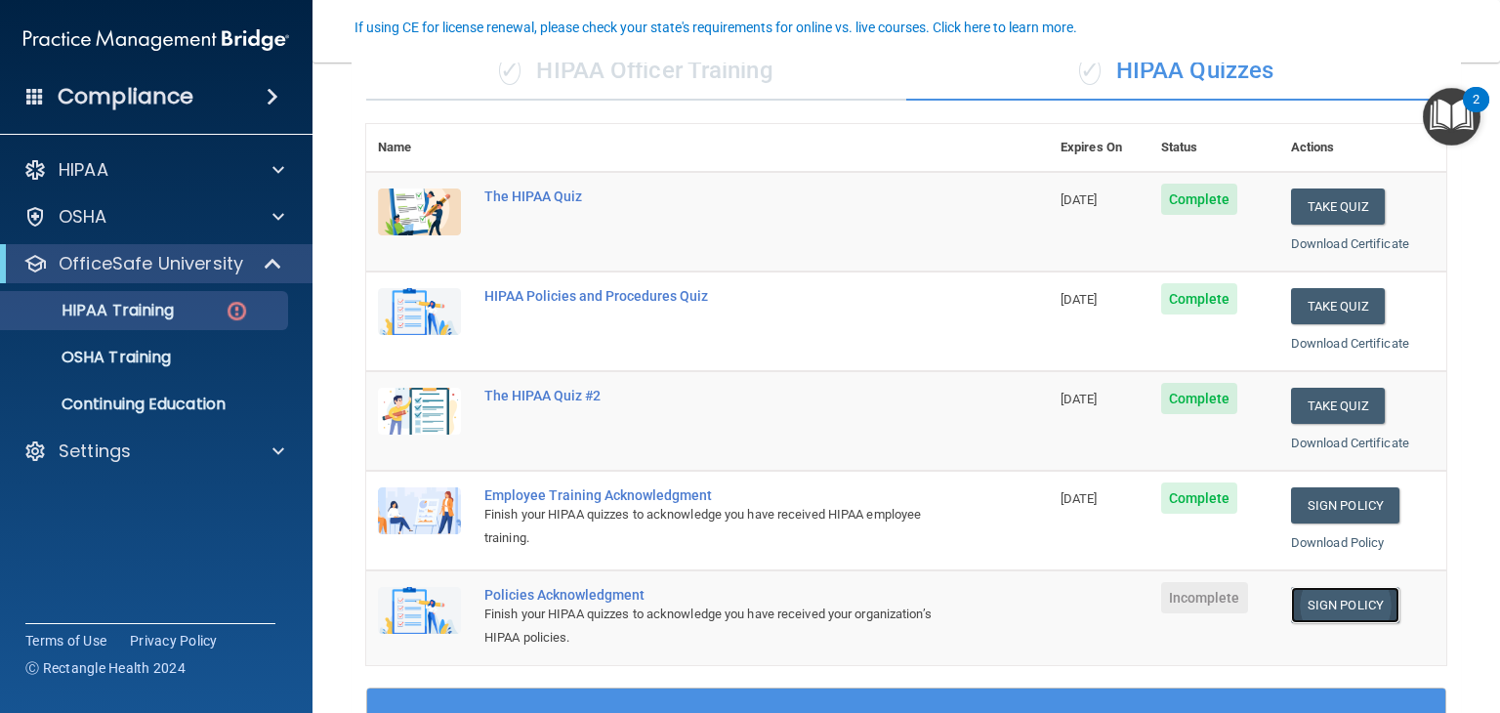
click at [1312, 606] on link "Sign Policy" at bounding box center [1345, 605] width 108 height 36
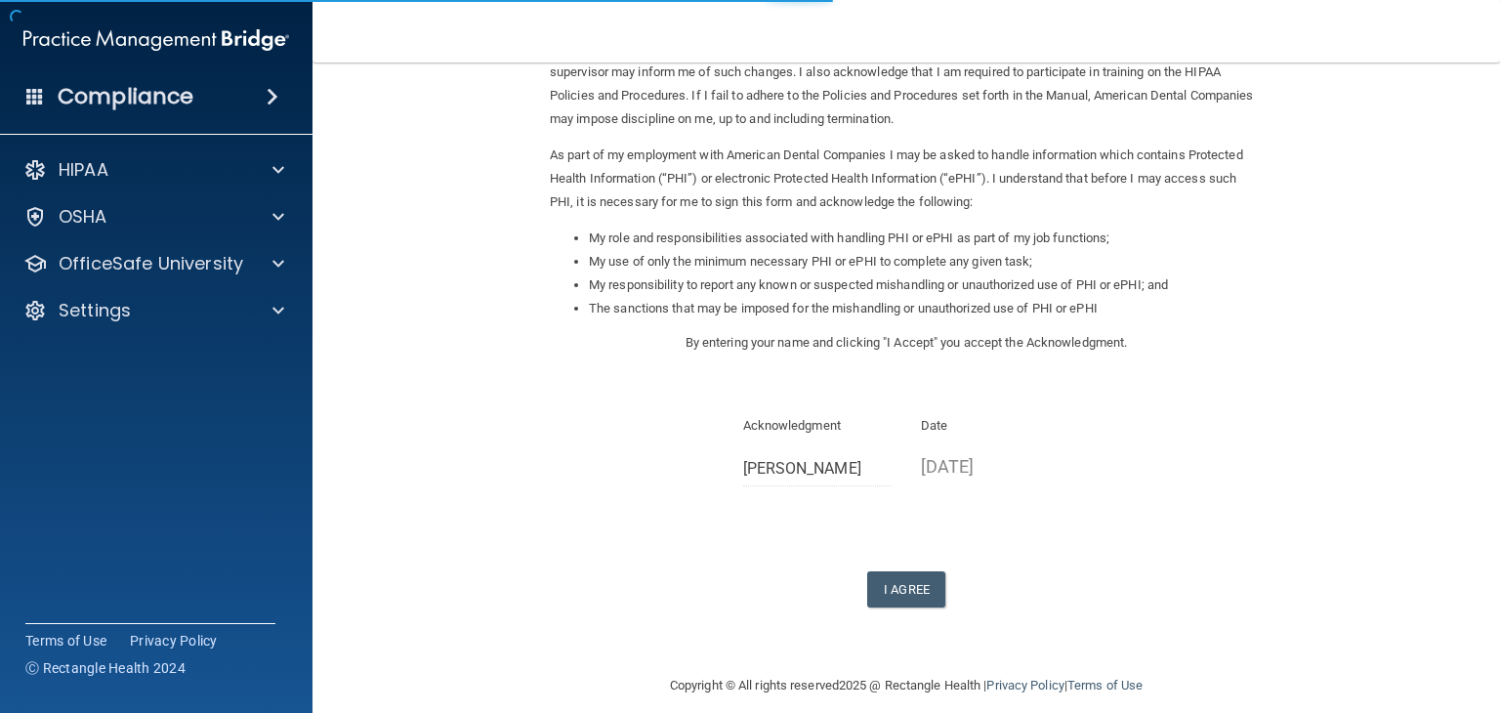
scroll to position [182, 0]
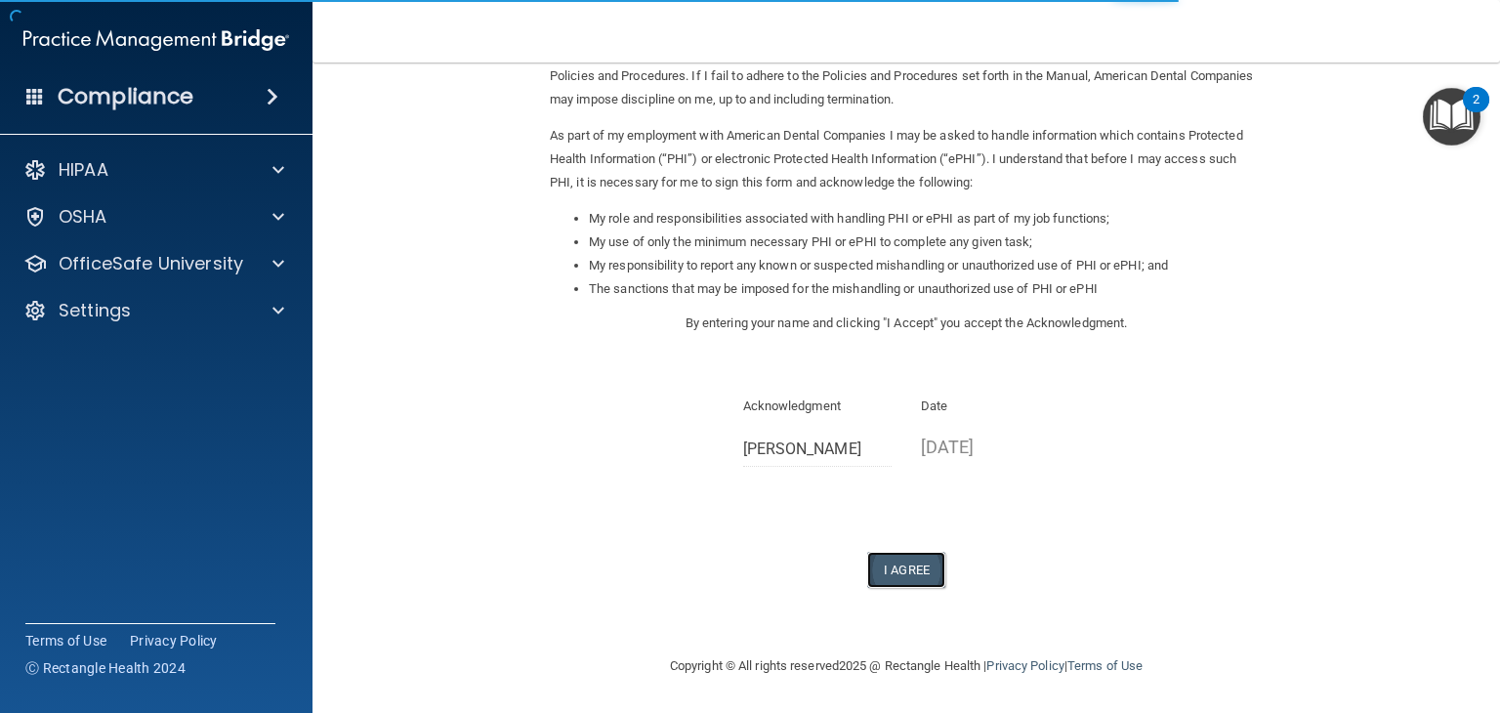
click at [922, 566] on button "I Agree" at bounding box center [906, 570] width 78 height 36
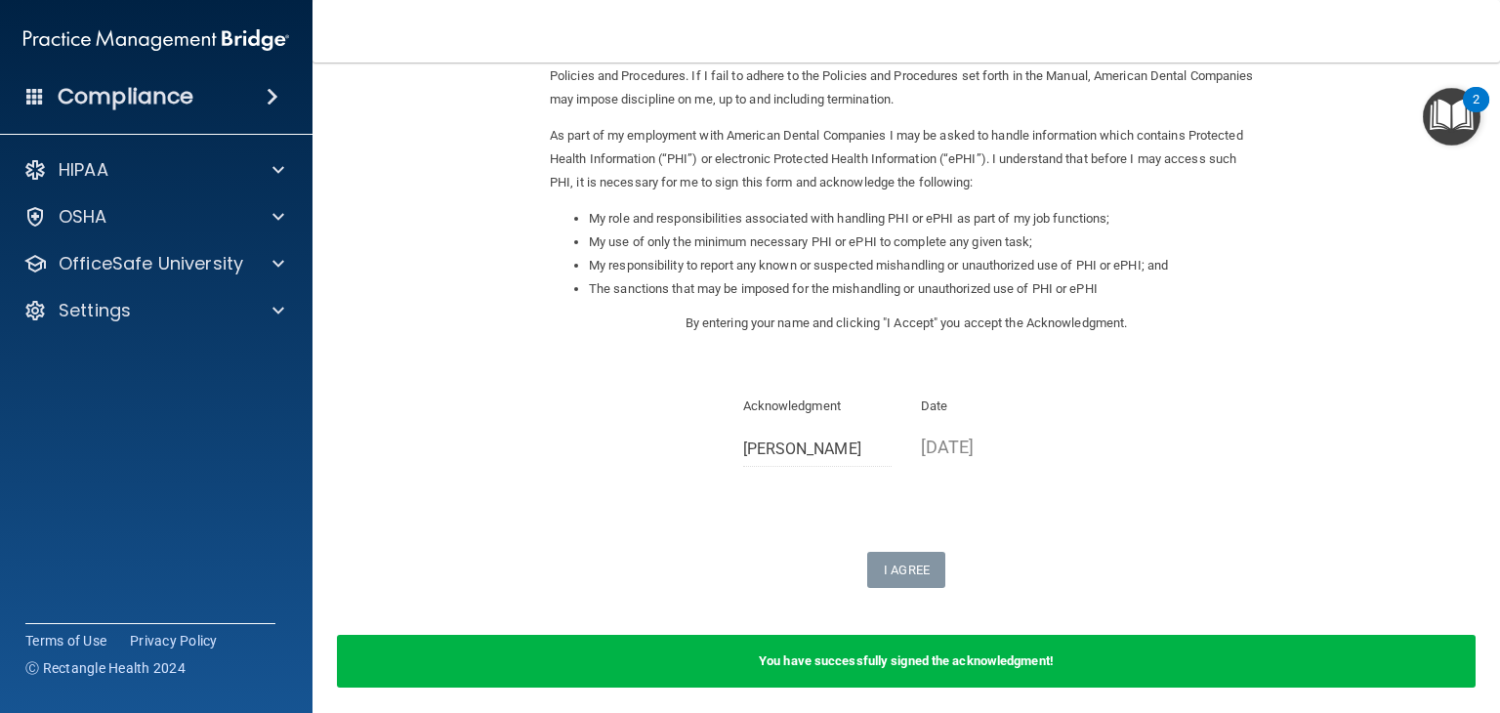
scroll to position [258, 0]
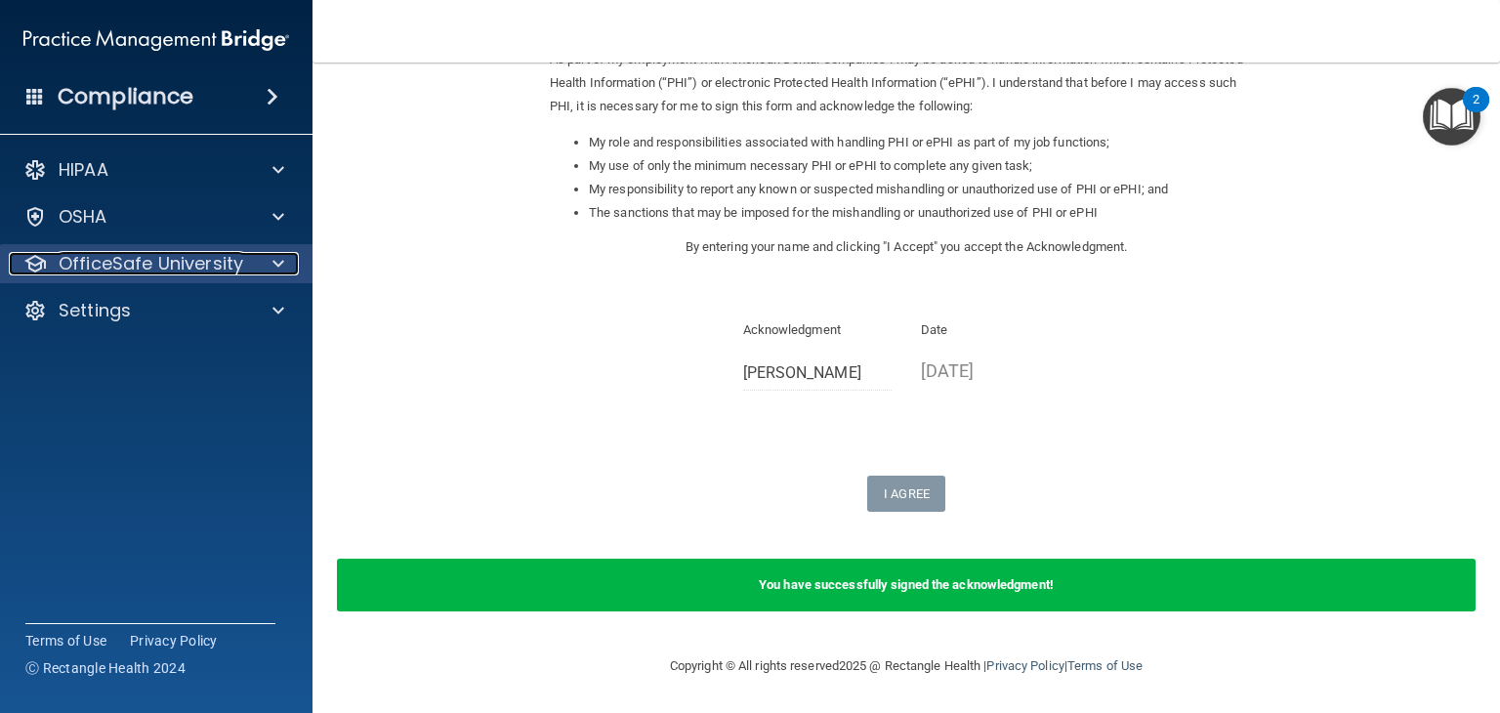
click at [152, 273] on p "OfficeSafe University" at bounding box center [151, 263] width 185 height 23
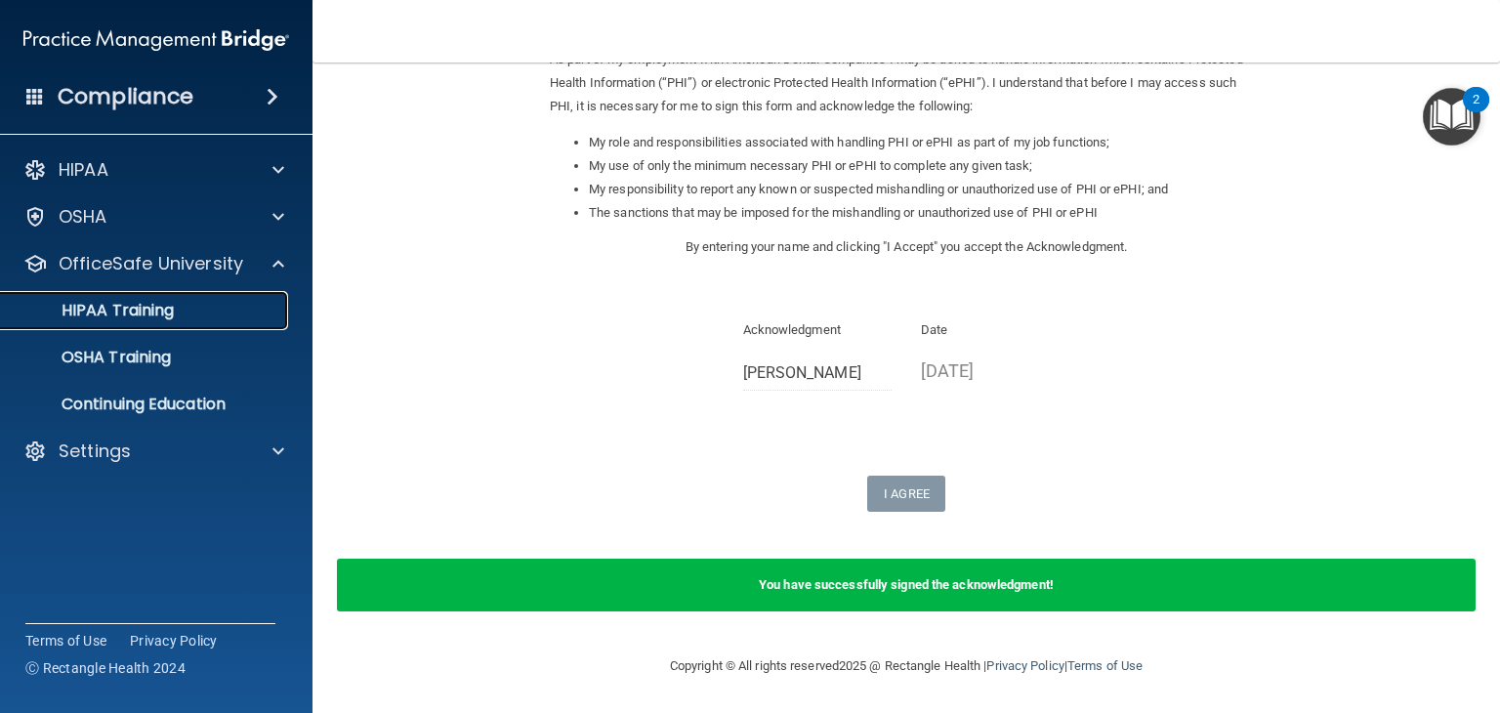
click at [147, 301] on p "HIPAA Training" at bounding box center [93, 311] width 161 height 20
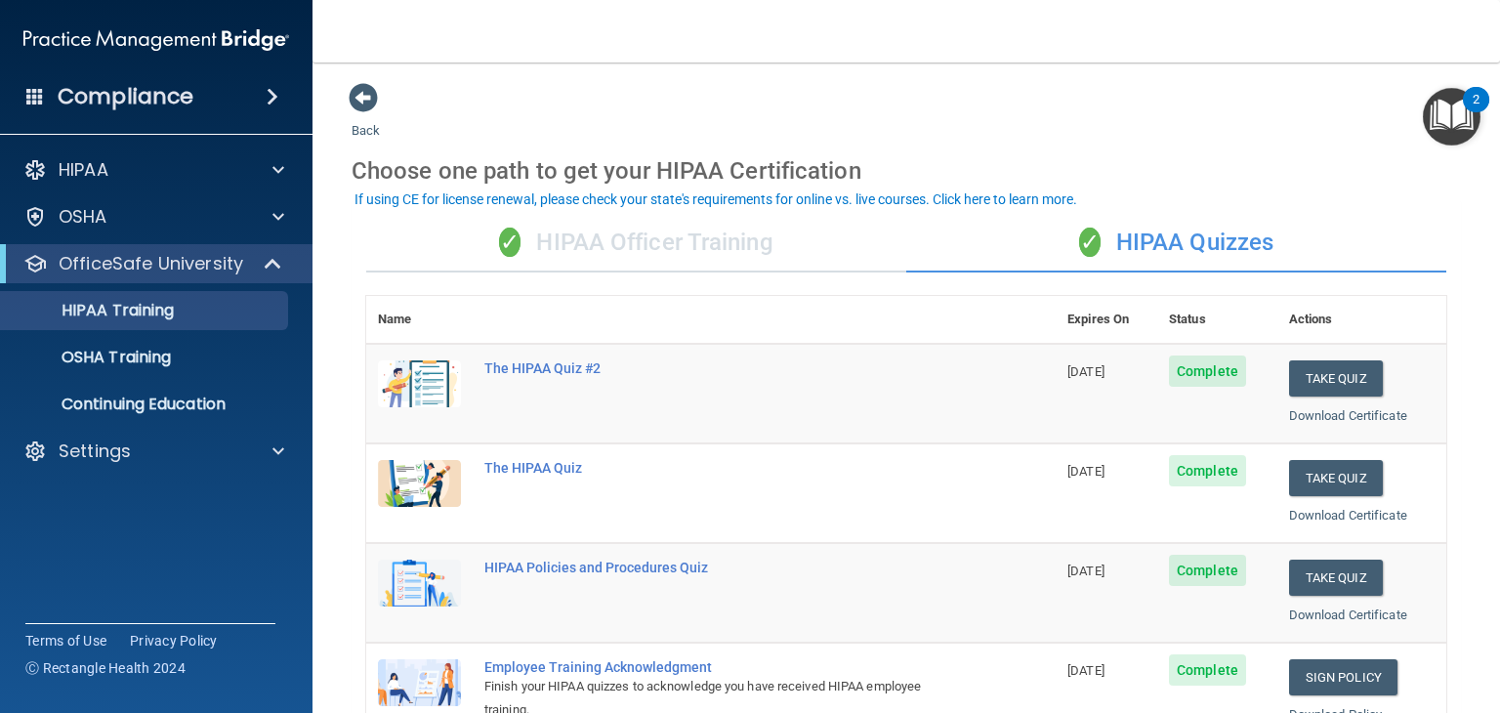
click at [633, 253] on div "✓ HIPAA Officer Training" at bounding box center [636, 243] width 540 height 59
